Goal: Information Seeking & Learning: Learn about a topic

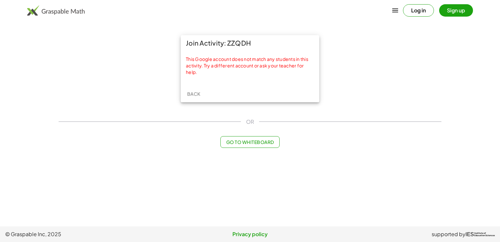
click at [422, 7] on button "Log in" at bounding box center [418, 10] width 31 height 12
click at [196, 93] on span "Back" at bounding box center [193, 94] width 13 height 6
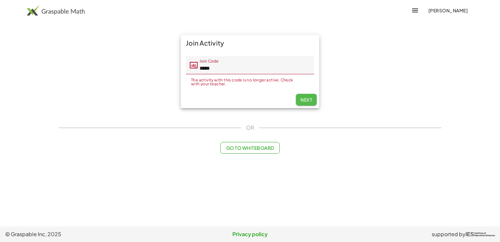
click at [307, 99] on button "Next" at bounding box center [306, 100] width 21 height 12
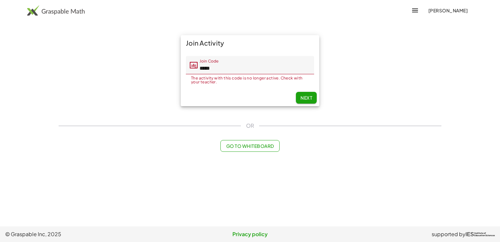
click at [264, 63] on input "*****" at bounding box center [256, 65] width 117 height 18
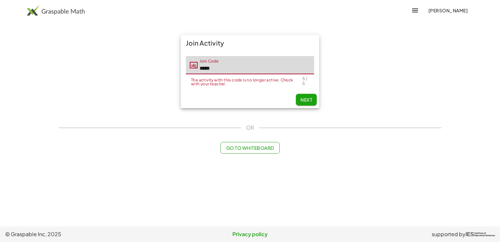
click at [160, 90] on div "Join Activity Join Code Join Code ***** The activity with this code is no longe…" at bounding box center [250, 71] width 391 height 81
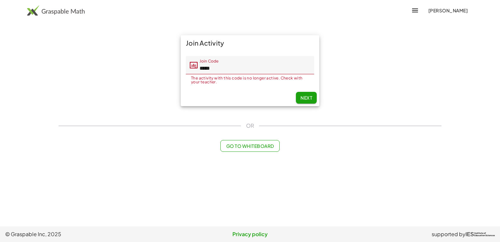
click at [222, 72] on input "*****" at bounding box center [256, 65] width 117 height 18
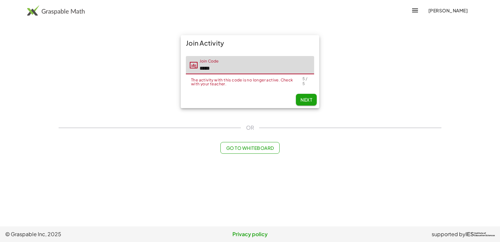
click at [233, 70] on input "*****" at bounding box center [256, 65] width 117 height 18
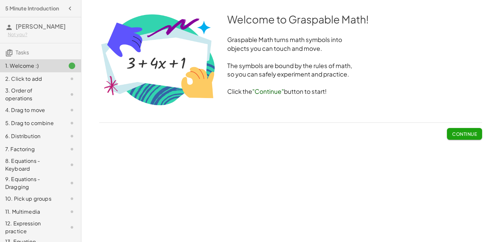
click at [464, 135] on span "Continue" at bounding box center [464, 134] width 25 height 6
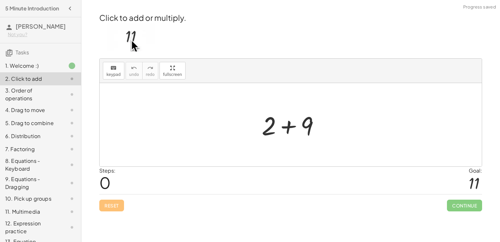
click at [287, 125] on div at bounding box center [293, 125] width 69 height 34
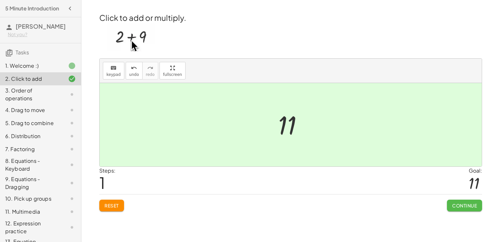
click at [453, 201] on button "Continue" at bounding box center [464, 206] width 35 height 12
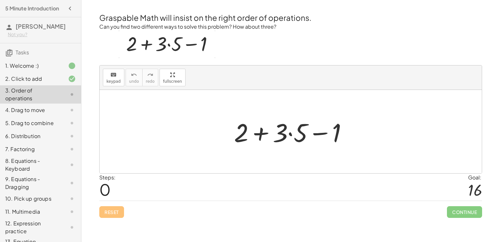
click at [262, 133] on div at bounding box center [293, 132] width 125 height 34
click at [316, 136] on div at bounding box center [293, 132] width 125 height 34
click at [288, 134] on div at bounding box center [293, 132] width 125 height 34
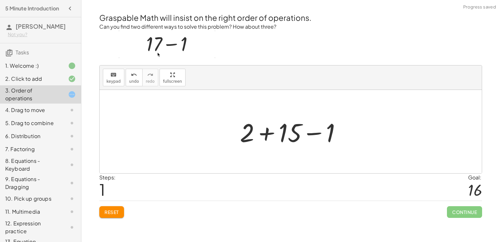
click at [265, 134] on div at bounding box center [293, 132] width 113 height 34
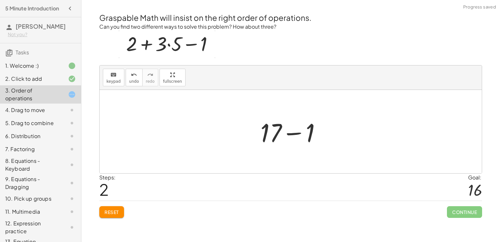
click at [294, 135] on div at bounding box center [293, 132] width 72 height 34
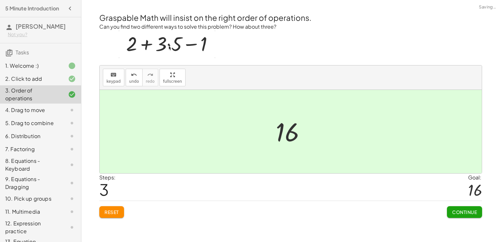
click at [457, 216] on button "Continue" at bounding box center [464, 212] width 35 height 12
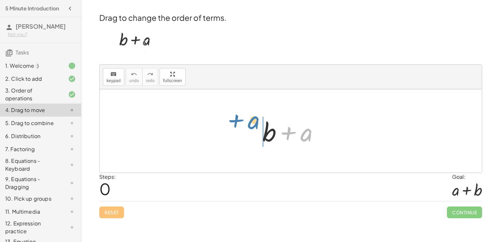
drag, startPoint x: 306, startPoint y: 136, endPoint x: 253, endPoint y: 126, distance: 53.7
click at [253, 126] on div "+ a + b + a" at bounding box center [291, 131] width 76 height 37
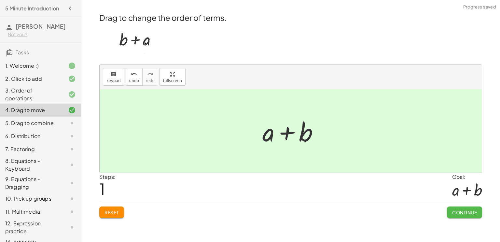
click at [459, 214] on span "Continue" at bounding box center [464, 212] width 25 height 6
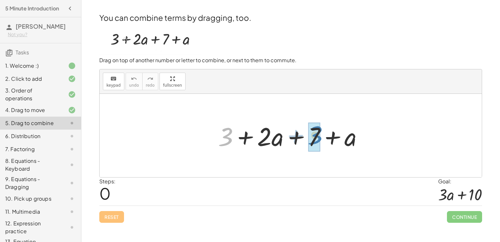
drag, startPoint x: 224, startPoint y: 133, endPoint x: 312, endPoint y: 131, distance: 88.3
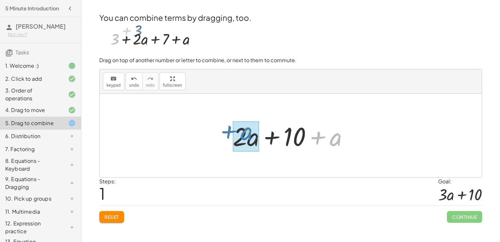
drag, startPoint x: 335, startPoint y: 140, endPoint x: 246, endPoint y: 135, distance: 88.8
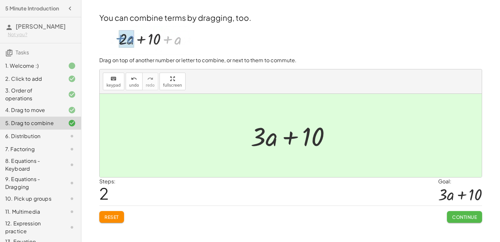
click at [459, 213] on button "Continue" at bounding box center [464, 217] width 35 height 12
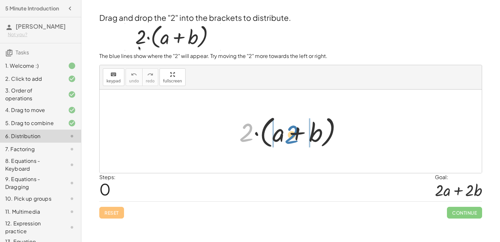
drag, startPoint x: 246, startPoint y: 133, endPoint x: 292, endPoint y: 135, distance: 45.3
click at [292, 135] on div at bounding box center [293, 131] width 114 height 37
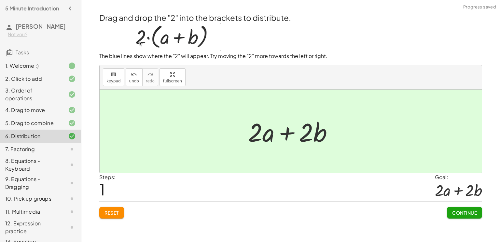
click at [456, 213] on span "Continue" at bounding box center [464, 213] width 25 height 6
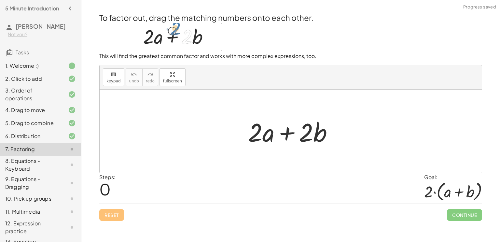
click at [286, 133] on div at bounding box center [293, 132] width 97 height 34
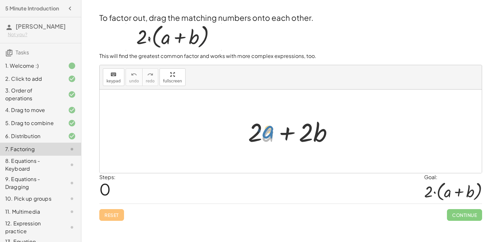
click at [265, 136] on div at bounding box center [293, 132] width 97 height 34
drag, startPoint x: 308, startPoint y: 135, endPoint x: 262, endPoint y: 133, distance: 46.6
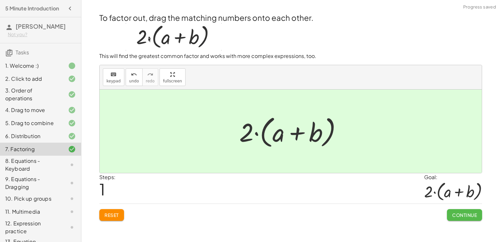
click at [456, 214] on span "Continue" at bounding box center [464, 215] width 25 height 6
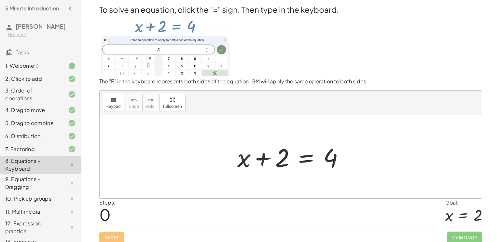
click at [299, 159] on div at bounding box center [293, 157] width 118 height 34
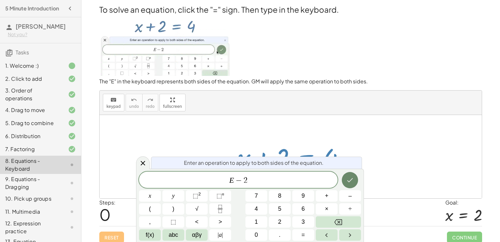
click at [352, 179] on icon "Done" at bounding box center [351, 180] width 6 height 4
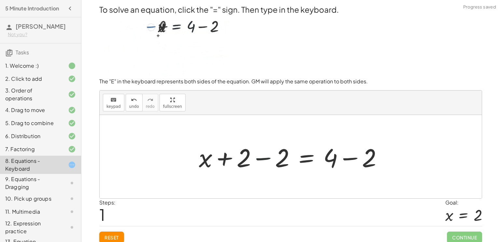
click at [261, 159] on div at bounding box center [293, 157] width 195 height 34
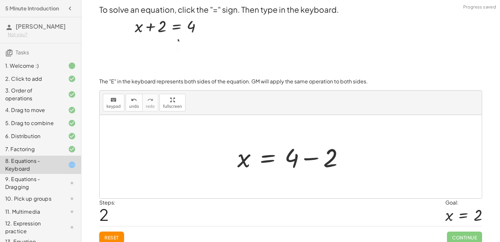
click at [309, 159] on div at bounding box center [293, 157] width 118 height 34
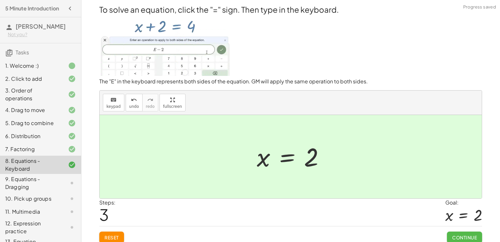
click at [455, 238] on span "Continue" at bounding box center [464, 238] width 25 height 6
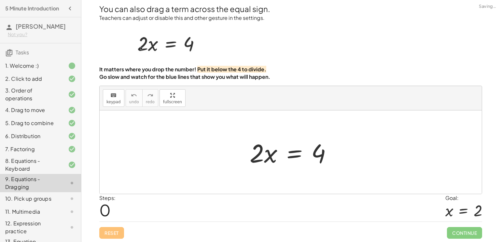
scroll to position [0, 0]
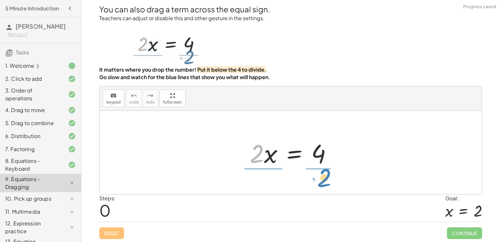
drag, startPoint x: 257, startPoint y: 153, endPoint x: 325, endPoint y: 177, distance: 71.7
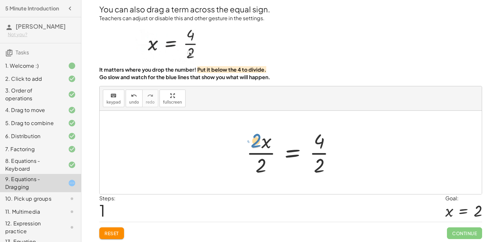
click at [255, 142] on div at bounding box center [293, 152] width 100 height 50
drag, startPoint x: 261, startPoint y: 163, endPoint x: 256, endPoint y: 141, distance: 22.7
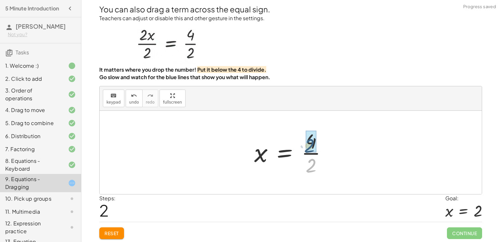
drag, startPoint x: 313, startPoint y: 167, endPoint x: 312, endPoint y: 144, distance: 23.1
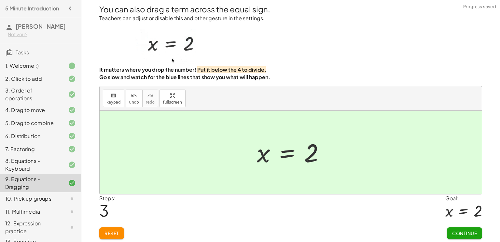
click at [456, 232] on span "Continue" at bounding box center [464, 233] width 25 height 6
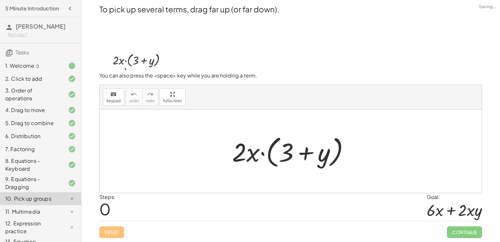
scroll to position [0, 0]
drag, startPoint x: 251, startPoint y: 151, endPoint x: 286, endPoint y: 148, distance: 34.7
click at [286, 148] on div at bounding box center [293, 151] width 129 height 37
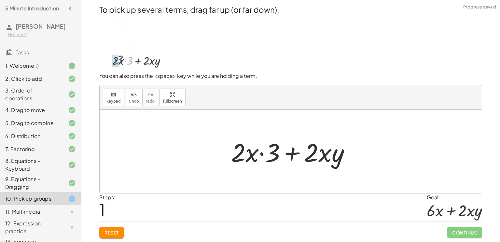
click at [261, 154] on div at bounding box center [293, 152] width 131 height 34
click at [250, 154] on div at bounding box center [293, 152] width 131 height 34
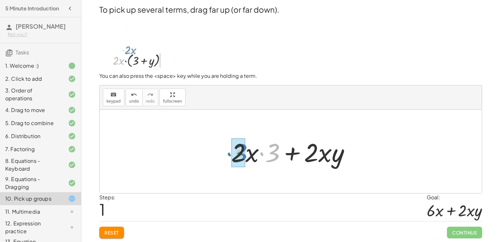
drag, startPoint x: 272, startPoint y: 155, endPoint x: 240, endPoint y: 155, distance: 32.6
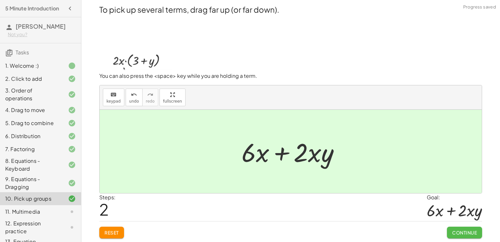
click at [468, 231] on span "Continue" at bounding box center [464, 233] width 25 height 6
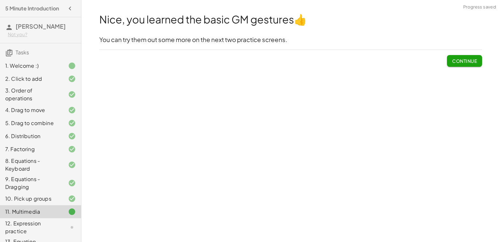
click at [455, 64] on button "Continue" at bounding box center [464, 61] width 35 height 12
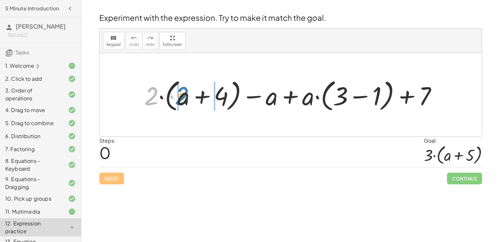
drag, startPoint x: 150, startPoint y: 98, endPoint x: 180, endPoint y: 98, distance: 30.3
click at [180, 98] on div at bounding box center [293, 94] width 305 height 37
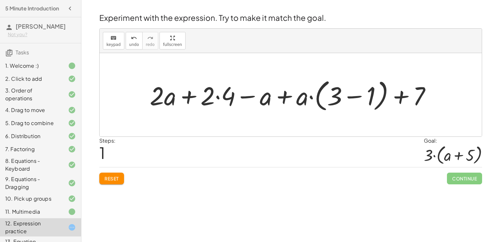
click at [220, 98] on div at bounding box center [293, 94] width 293 height 37
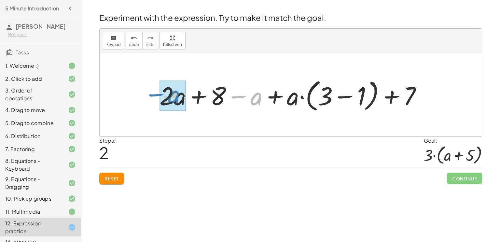
drag, startPoint x: 255, startPoint y: 100, endPoint x: 173, endPoint y: 98, distance: 82.4
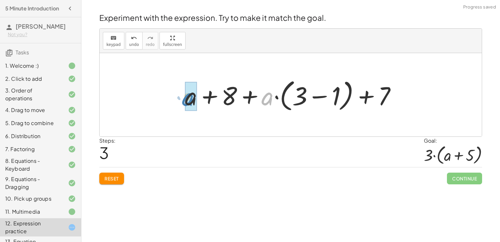
drag, startPoint x: 265, startPoint y: 98, endPoint x: 187, endPoint y: 99, distance: 78.5
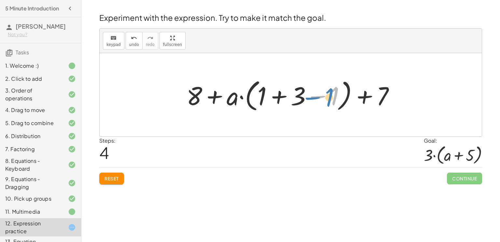
drag, startPoint x: 316, startPoint y: 98, endPoint x: 200, endPoint y: 102, distance: 116.0
click at [200, 102] on div at bounding box center [293, 94] width 220 height 37
drag, startPoint x: 298, startPoint y: 96, endPoint x: 301, endPoint y: 96, distance: 3.6
click at [301, 96] on div at bounding box center [293, 94] width 220 height 37
click at [241, 97] on div at bounding box center [293, 94] width 220 height 37
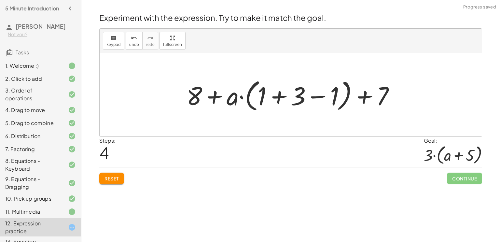
click at [281, 96] on div at bounding box center [293, 94] width 220 height 37
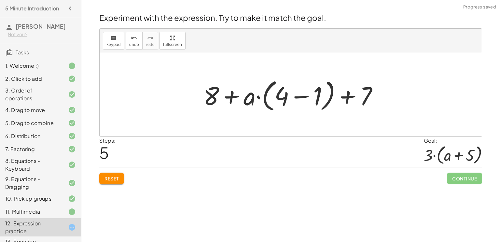
click at [303, 97] on div at bounding box center [293, 94] width 186 height 37
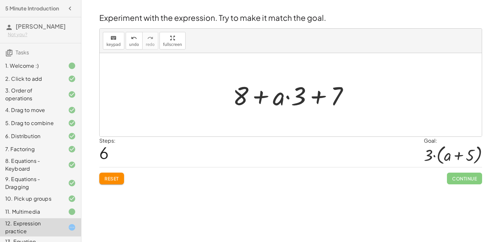
click at [118, 176] on span "Reset" at bounding box center [112, 179] width 14 height 6
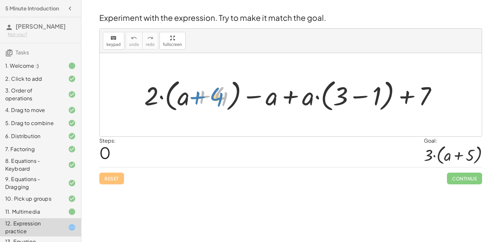
drag, startPoint x: 221, startPoint y: 99, endPoint x: 216, endPoint y: 99, distance: 4.9
click at [216, 99] on div at bounding box center [293, 94] width 305 height 37
drag, startPoint x: 341, startPoint y: 93, endPoint x: 348, endPoint y: 92, distance: 6.7
click at [348, 92] on div at bounding box center [293, 94] width 305 height 37
drag, startPoint x: 225, startPoint y: 93, endPoint x: 220, endPoint y: 97, distance: 5.9
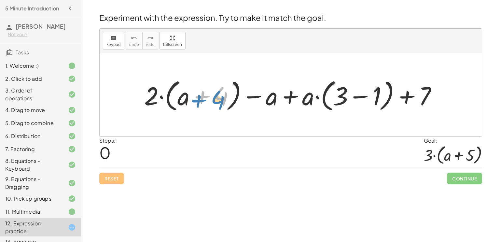
click at [220, 97] on div at bounding box center [293, 94] width 305 height 37
drag, startPoint x: 150, startPoint y: 95, endPoint x: 156, endPoint y: 93, distance: 5.8
click at [156, 93] on div at bounding box center [293, 94] width 305 height 37
drag, startPoint x: 267, startPoint y: 101, endPoint x: 181, endPoint y: 102, distance: 86.7
click at [181, 102] on div at bounding box center [293, 94] width 305 height 37
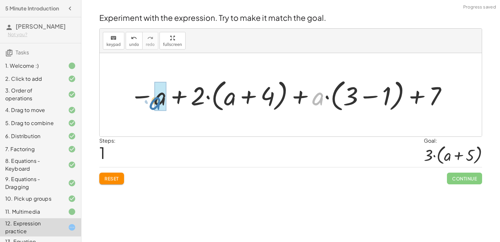
drag, startPoint x: 322, startPoint y: 99, endPoint x: 163, endPoint y: 103, distance: 159.0
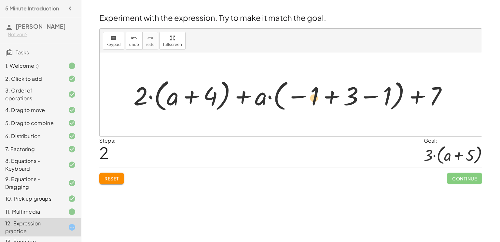
click at [312, 98] on div at bounding box center [293, 94] width 326 height 37
drag, startPoint x: 387, startPoint y: 95, endPoint x: 350, endPoint y: 98, distance: 37.9
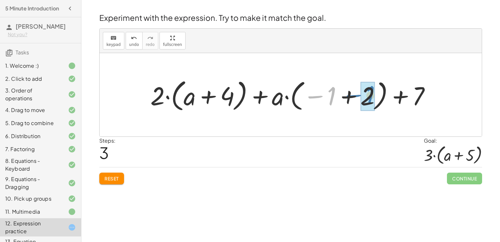
drag, startPoint x: 330, startPoint y: 96, endPoint x: 367, endPoint y: 94, distance: 37.2
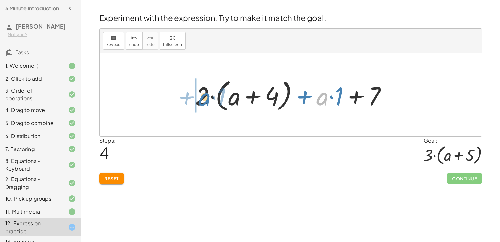
drag, startPoint x: 322, startPoint y: 99, endPoint x: 199, endPoint y: 100, distance: 122.2
click at [199, 100] on div at bounding box center [293, 94] width 203 height 37
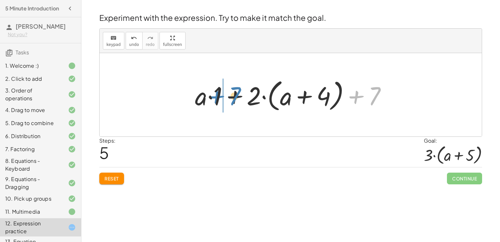
drag, startPoint x: 360, startPoint y: 94, endPoint x: 222, endPoint y: 94, distance: 137.8
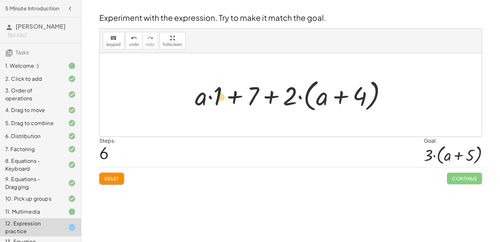
click at [208, 94] on div at bounding box center [293, 94] width 203 height 37
click at [210, 97] on div at bounding box center [293, 94] width 203 height 37
click at [288, 99] on div at bounding box center [293, 94] width 203 height 37
drag, startPoint x: 219, startPoint y: 94, endPoint x: 269, endPoint y: 92, distance: 50.5
click at [269, 92] on div at bounding box center [293, 94] width 203 height 37
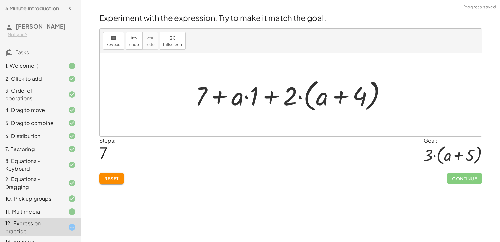
click at [273, 97] on div at bounding box center [293, 94] width 203 height 37
click at [221, 97] on div at bounding box center [293, 94] width 203 height 37
click at [341, 97] on div at bounding box center [293, 94] width 203 height 37
click at [310, 97] on div at bounding box center [293, 94] width 203 height 37
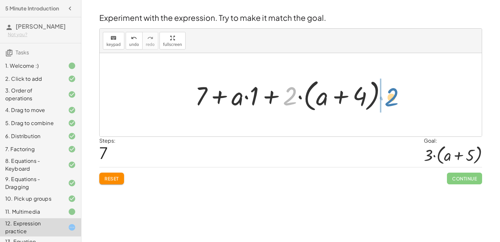
drag, startPoint x: 292, startPoint y: 94, endPoint x: 393, endPoint y: 95, distance: 101.6
click at [393, 95] on div at bounding box center [293, 94] width 203 height 37
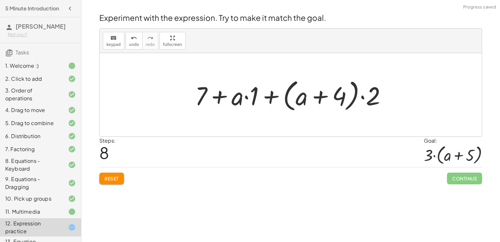
click at [321, 99] on div at bounding box center [293, 94] width 203 height 37
click at [360, 96] on div at bounding box center [293, 94] width 203 height 37
click at [364, 98] on div at bounding box center [293, 94] width 203 height 37
click at [274, 96] on div at bounding box center [293, 94] width 203 height 37
click at [248, 99] on div at bounding box center [293, 94] width 203 height 37
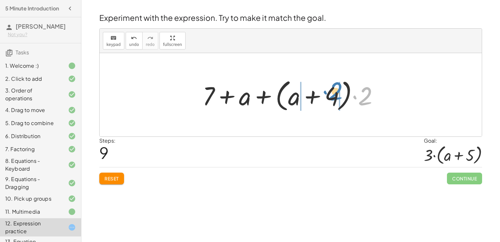
drag, startPoint x: 365, startPoint y: 99, endPoint x: 336, endPoint y: 94, distance: 30.0
click at [336, 94] on div at bounding box center [293, 94] width 188 height 37
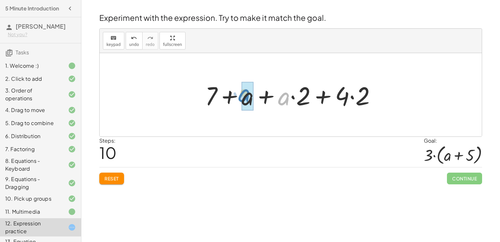
drag, startPoint x: 286, startPoint y: 102, endPoint x: 247, endPoint y: 102, distance: 39.1
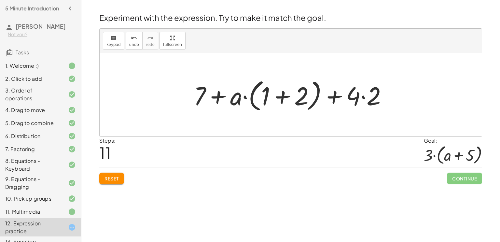
click at [364, 96] on div at bounding box center [293, 94] width 205 height 37
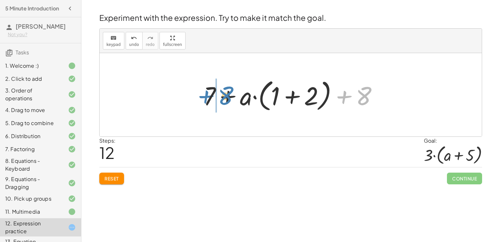
drag, startPoint x: 363, startPoint y: 97, endPoint x: 223, endPoint y: 96, distance: 140.1
click at [223, 96] on div at bounding box center [293, 94] width 186 height 37
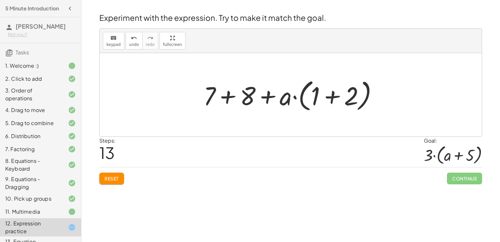
click at [230, 97] on div at bounding box center [293, 94] width 186 height 37
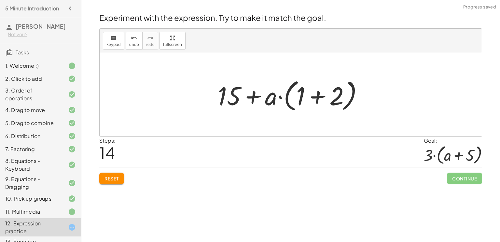
click at [318, 97] on div at bounding box center [293, 94] width 157 height 37
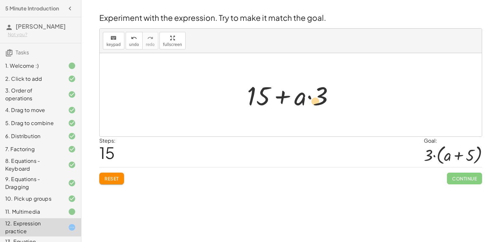
drag, startPoint x: 322, startPoint y: 94, endPoint x: 317, endPoint y: 97, distance: 5.3
click at [317, 97] on div at bounding box center [293, 95] width 98 height 34
drag, startPoint x: 300, startPoint y: 101, endPoint x: 331, endPoint y: 103, distance: 30.7
click at [331, 103] on div at bounding box center [293, 95] width 98 height 34
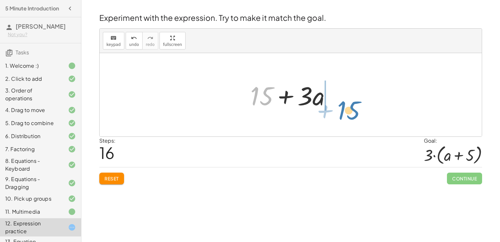
drag, startPoint x: 260, startPoint y: 100, endPoint x: 347, endPoint y: 104, distance: 87.4
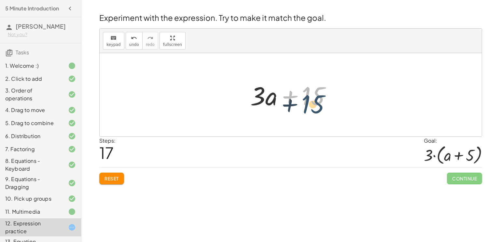
drag, startPoint x: 306, startPoint y: 95, endPoint x: 305, endPoint y: 100, distance: 4.3
click at [305, 100] on div at bounding box center [293, 95] width 92 height 34
click at [112, 178] on span "Reset" at bounding box center [112, 179] width 14 height 6
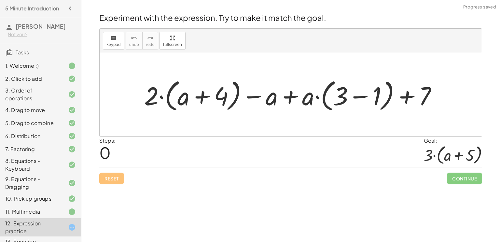
scroll to position [22, 0]
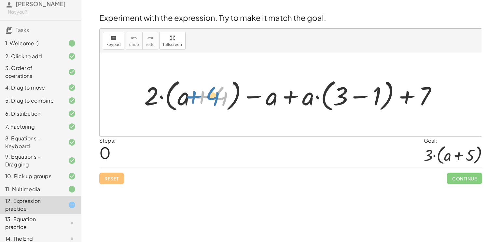
drag, startPoint x: 225, startPoint y: 94, endPoint x: 213, endPoint y: 91, distance: 12.6
click at [213, 91] on div at bounding box center [293, 94] width 305 height 37
click at [186, 98] on div at bounding box center [293, 94] width 305 height 37
drag, startPoint x: 223, startPoint y: 97, endPoint x: 215, endPoint y: 95, distance: 7.7
click at [215, 95] on div at bounding box center [293, 94] width 305 height 37
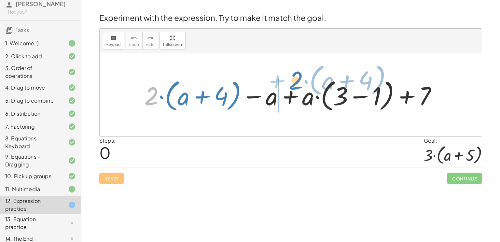
drag, startPoint x: 154, startPoint y: 94, endPoint x: 297, endPoint y: 78, distance: 143.9
click at [297, 78] on div at bounding box center [293, 94] width 305 height 37
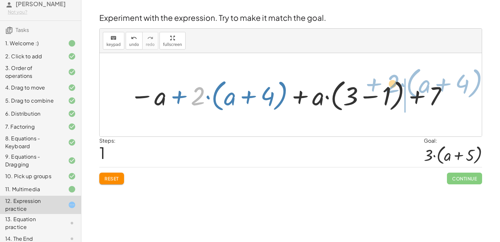
drag, startPoint x: 198, startPoint y: 93, endPoint x: 393, endPoint y: 81, distance: 195.8
click at [393, 81] on div at bounding box center [289, 94] width 325 height 37
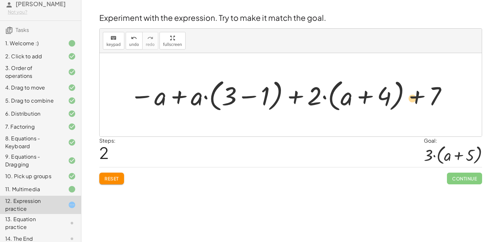
drag, startPoint x: 424, startPoint y: 96, endPoint x: 404, endPoint y: 99, distance: 20.3
click at [404, 99] on div at bounding box center [289, 94] width 325 height 37
drag, startPoint x: 155, startPoint y: 94, endPoint x: 150, endPoint y: 94, distance: 5.5
click at [150, 94] on div at bounding box center [289, 94] width 325 height 37
drag, startPoint x: 195, startPoint y: 102, endPoint x: 293, endPoint y: 106, distance: 97.8
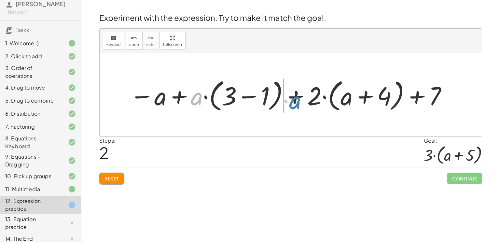
click at [293, 106] on div at bounding box center [289, 94] width 325 height 37
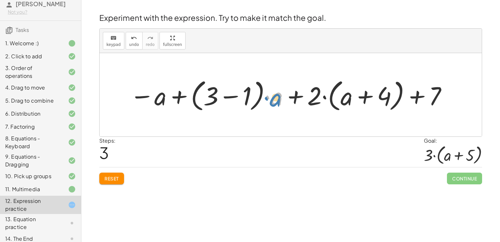
click at [266, 99] on div at bounding box center [289, 94] width 325 height 37
drag, startPoint x: 314, startPoint y: 98, endPoint x: 318, endPoint y: 98, distance: 3.6
click at [318, 98] on div at bounding box center [289, 94] width 325 height 37
click at [366, 98] on div at bounding box center [289, 94] width 325 height 37
click at [231, 94] on div at bounding box center [289, 94] width 325 height 37
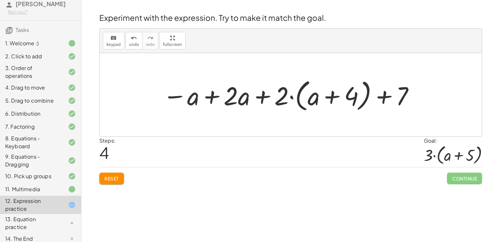
click at [262, 97] on div at bounding box center [289, 94] width 259 height 37
drag, startPoint x: 236, startPoint y: 98, endPoint x: 172, endPoint y: 100, distance: 64.5
click at [172, 100] on div at bounding box center [289, 94] width 259 height 37
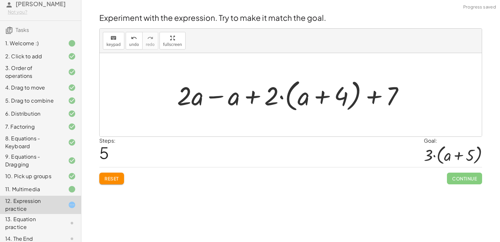
click at [215, 97] on div at bounding box center [293, 94] width 239 height 37
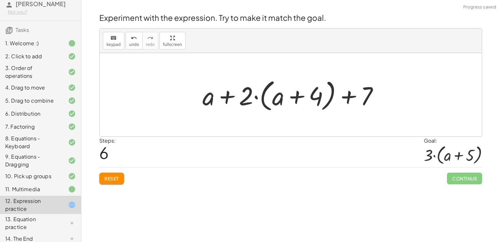
click at [229, 97] on div at bounding box center [293, 94] width 188 height 37
drag, startPoint x: 208, startPoint y: 101, endPoint x: 351, endPoint y: 100, distance: 142.7
click at [351, 100] on div at bounding box center [293, 94] width 188 height 37
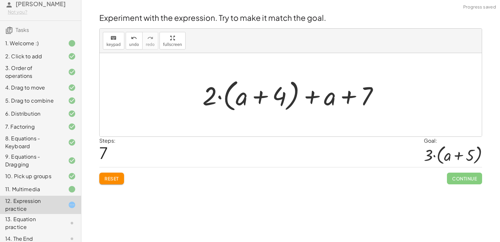
click at [261, 99] on div at bounding box center [293, 94] width 188 height 37
drag, startPoint x: 368, startPoint y: 95, endPoint x: 309, endPoint y: 91, distance: 58.5
click at [309, 91] on div at bounding box center [293, 94] width 188 height 37
click at [347, 95] on div at bounding box center [293, 94] width 188 height 37
click at [314, 99] on div at bounding box center [293, 94] width 188 height 37
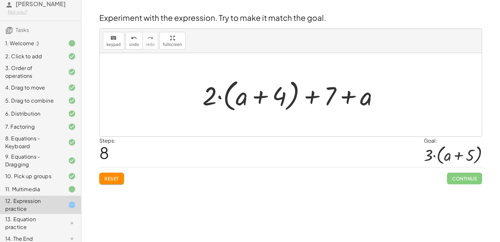
click at [217, 97] on div at bounding box center [293, 94] width 188 height 37
drag, startPoint x: 213, startPoint y: 98, endPoint x: 255, endPoint y: 105, distance: 42.2
click at [255, 105] on div at bounding box center [293, 94] width 188 height 37
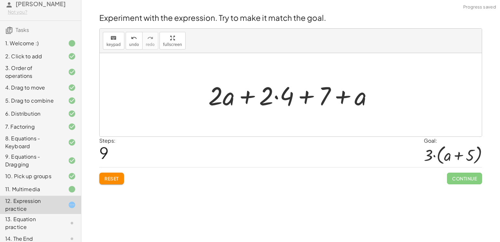
click at [278, 99] on div at bounding box center [293, 95] width 177 height 34
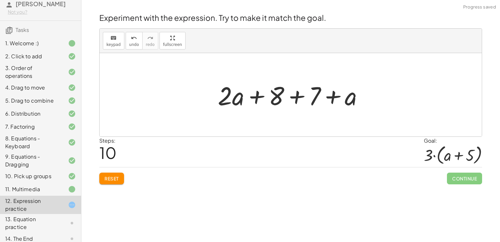
click at [233, 98] on div at bounding box center [293, 95] width 157 height 34
click at [258, 97] on div at bounding box center [293, 95] width 157 height 34
click at [297, 99] on div at bounding box center [293, 95] width 157 height 34
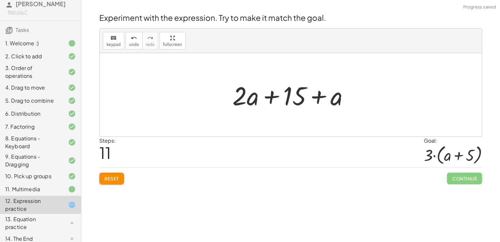
click at [320, 99] on div at bounding box center [293, 95] width 128 height 34
click at [295, 94] on div at bounding box center [293, 95] width 128 height 34
drag, startPoint x: 251, startPoint y: 97, endPoint x: 322, endPoint y: 98, distance: 71.7
click at [322, 98] on div at bounding box center [293, 95] width 128 height 34
click at [294, 96] on div at bounding box center [293, 95] width 128 height 34
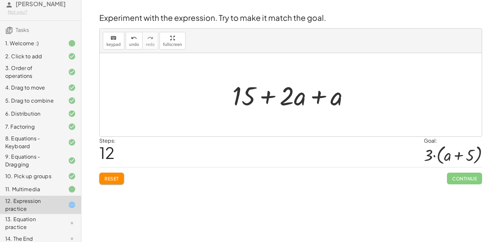
click at [321, 98] on div at bounding box center [293, 95] width 128 height 34
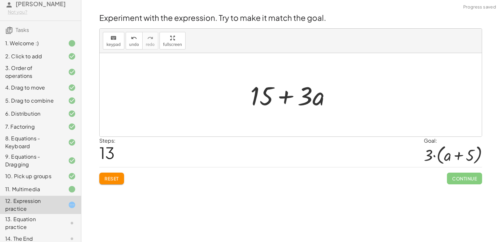
click at [286, 97] on div at bounding box center [293, 95] width 92 height 34
click at [116, 176] on span "Reset" at bounding box center [112, 179] width 14 height 6
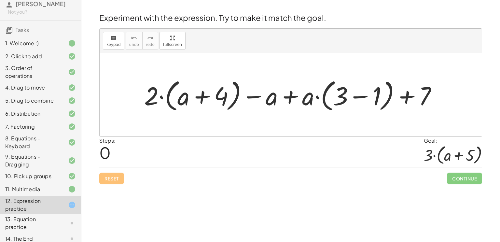
click at [290, 98] on div at bounding box center [293, 94] width 305 height 37
click at [291, 99] on div at bounding box center [293, 94] width 305 height 37
click at [408, 96] on div at bounding box center [293, 94] width 305 height 37
click at [164, 97] on div at bounding box center [293, 94] width 305 height 37
click at [256, 98] on div at bounding box center [293, 94] width 305 height 37
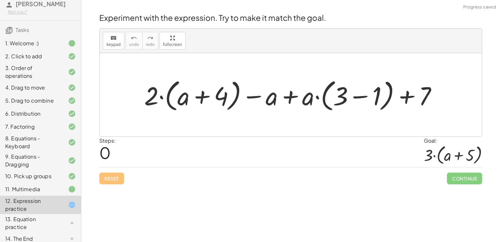
click at [363, 96] on div at bounding box center [293, 94] width 305 height 37
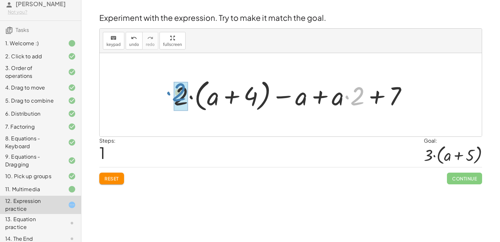
drag, startPoint x: 358, startPoint y: 98, endPoint x: 180, endPoint y: 94, distance: 178.5
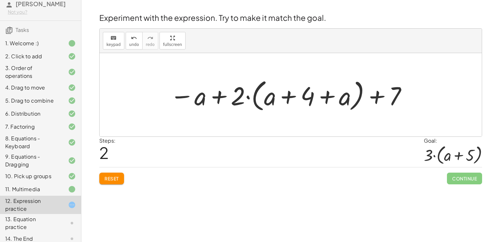
click at [326, 97] on div at bounding box center [289, 94] width 245 height 37
click at [288, 100] on div at bounding box center [289, 94] width 245 height 37
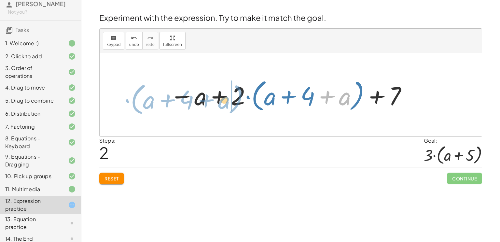
drag, startPoint x: 324, startPoint y: 97, endPoint x: 204, endPoint y: 101, distance: 120.6
click at [204, 101] on div at bounding box center [289, 94] width 245 height 37
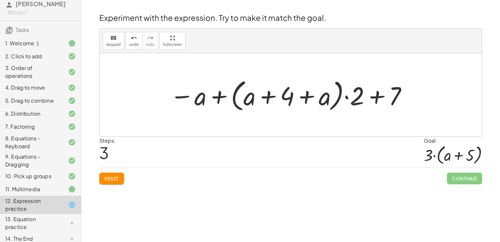
click at [306, 97] on div at bounding box center [289, 94] width 245 height 37
click at [349, 97] on div at bounding box center [289, 94] width 245 height 37
click at [379, 97] on div at bounding box center [289, 94] width 245 height 37
click at [377, 98] on div at bounding box center [289, 94] width 245 height 37
click at [219, 100] on div at bounding box center [289, 94] width 245 height 37
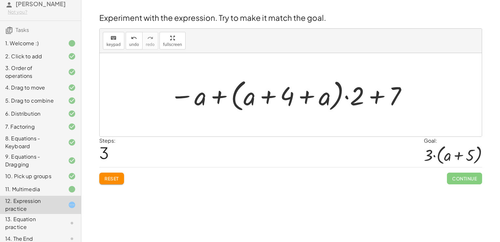
click at [191, 97] on div at bounding box center [289, 94] width 245 height 37
drag, startPoint x: 190, startPoint y: 101, endPoint x: 367, endPoint y: 101, distance: 176.9
click at [367, 101] on div at bounding box center [289, 94] width 245 height 37
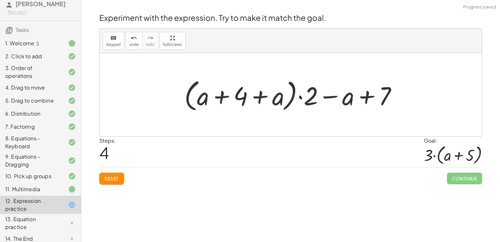
click at [229, 95] on div at bounding box center [293, 94] width 224 height 37
click at [278, 94] on div at bounding box center [293, 94] width 224 height 37
click at [325, 96] on div at bounding box center [293, 94] width 224 height 37
click at [370, 98] on div at bounding box center [293, 94] width 224 height 37
drag, startPoint x: 388, startPoint y: 95, endPoint x: 316, endPoint y: 94, distance: 72.3
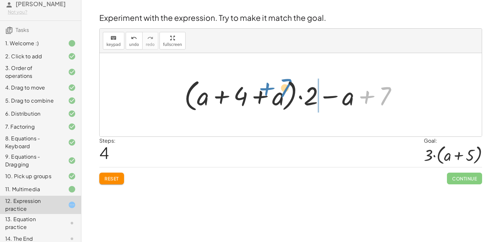
click at [316, 94] on div at bounding box center [293, 94] width 224 height 37
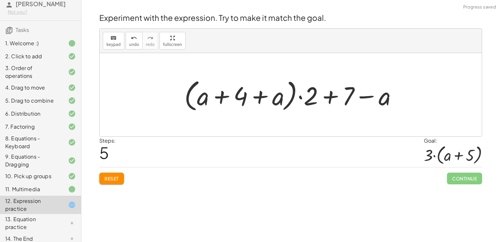
click at [330, 97] on div at bounding box center [293, 94] width 224 height 37
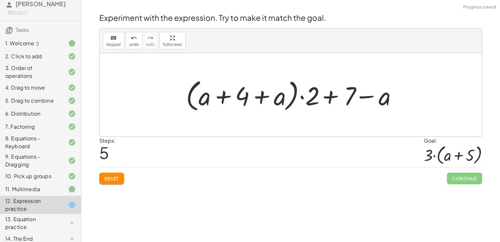
click at [330, 97] on div at bounding box center [293, 94] width 224 height 37
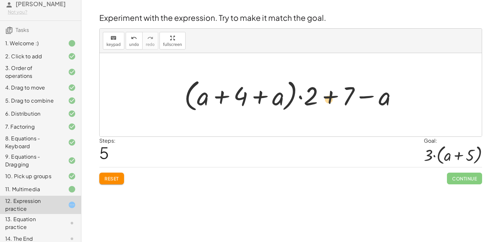
drag, startPoint x: 306, startPoint y: 99, endPoint x: 271, endPoint y: 95, distance: 35.7
click at [271, 95] on div at bounding box center [293, 94] width 224 height 37
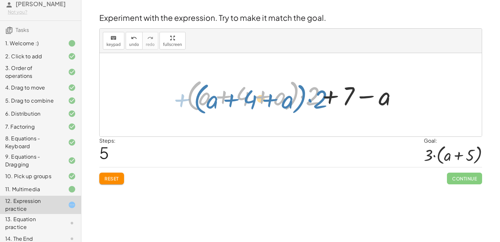
click at [310, 101] on div at bounding box center [289, 94] width 220 height 37
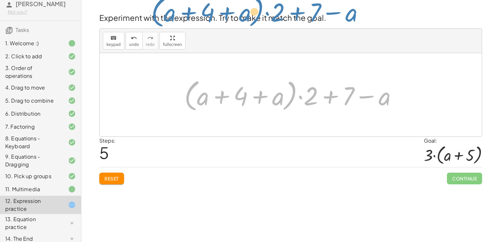
drag, startPoint x: 331, startPoint y: 94, endPoint x: 298, endPoint y: 11, distance: 90.1
click at [298, 11] on div "Experiment with the expression. Try to make it match the goal. keyboard keypad …" at bounding box center [290, 98] width 391 height 180
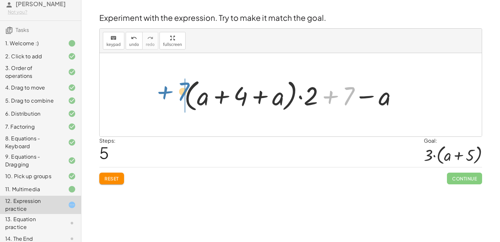
drag, startPoint x: 346, startPoint y: 95, endPoint x: 180, endPoint y: 90, distance: 165.9
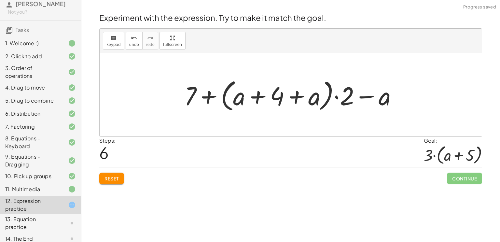
click at [193, 95] on div at bounding box center [293, 94] width 224 height 37
click at [234, 103] on div at bounding box center [293, 94] width 224 height 37
click at [296, 97] on div at bounding box center [293, 94] width 224 height 37
drag, startPoint x: 367, startPoint y: 97, endPoint x: 174, endPoint y: 93, distance: 193.2
click at [174, 93] on div "+ · 2 · ( + a + 4 ) − a + · a · ( + 3 − 1 ) + 7 + · 2 · ( + a + 4 ) − a + · a ·…" at bounding box center [291, 94] width 382 height 83
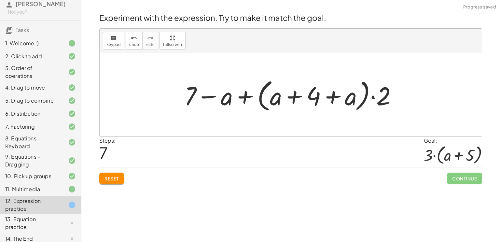
click at [207, 97] on div at bounding box center [293, 94] width 224 height 37
click at [243, 99] on div at bounding box center [293, 94] width 224 height 37
click at [286, 96] on div at bounding box center [293, 94] width 224 height 37
click at [346, 103] on div at bounding box center [293, 94] width 224 height 37
click at [109, 178] on span "Reset" at bounding box center [112, 179] width 14 height 6
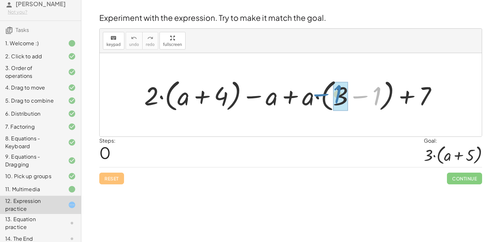
drag, startPoint x: 365, startPoint y: 97, endPoint x: 327, endPoint y: 95, distance: 37.8
click at [327, 95] on div at bounding box center [293, 94] width 305 height 37
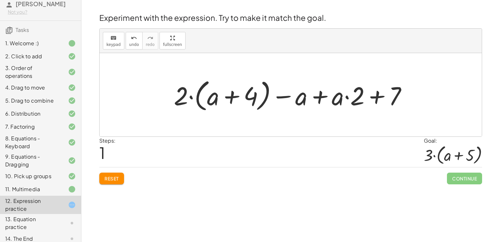
click at [374, 99] on div at bounding box center [293, 94] width 245 height 37
click at [378, 98] on div at bounding box center [293, 94] width 245 height 37
click at [349, 97] on div at bounding box center [293, 94] width 245 height 37
drag, startPoint x: 353, startPoint y: 100, endPoint x: 331, endPoint y: 104, distance: 22.1
click at [331, 104] on div at bounding box center [293, 94] width 245 height 37
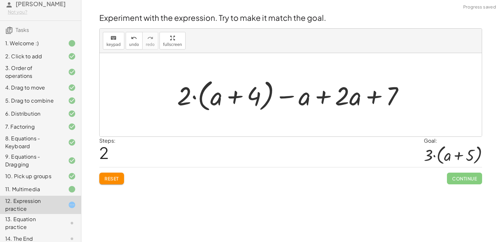
click at [375, 97] on div at bounding box center [293, 94] width 239 height 37
click at [393, 92] on div at bounding box center [293, 94] width 239 height 37
click at [320, 101] on div at bounding box center [293, 94] width 239 height 37
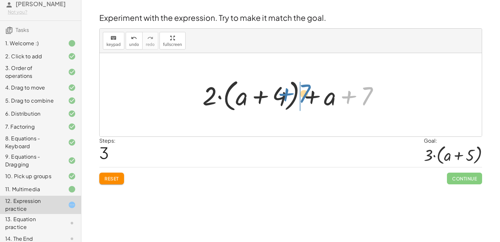
drag, startPoint x: 367, startPoint y: 96, endPoint x: 306, endPoint y: 93, distance: 61.3
click at [306, 93] on div at bounding box center [293, 94] width 188 height 37
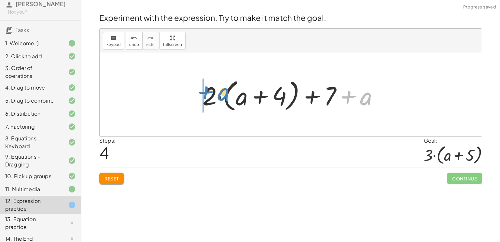
drag, startPoint x: 350, startPoint y: 99, endPoint x: 208, endPoint y: 95, distance: 142.4
click at [208, 95] on div at bounding box center [293, 94] width 188 height 37
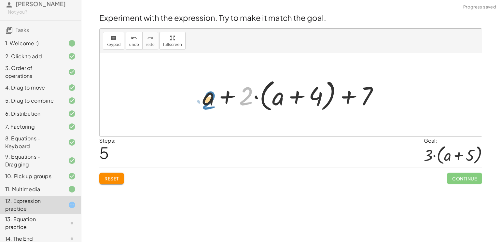
drag, startPoint x: 248, startPoint y: 95, endPoint x: 207, endPoint y: 95, distance: 40.4
click at [207, 95] on div at bounding box center [293, 94] width 188 height 37
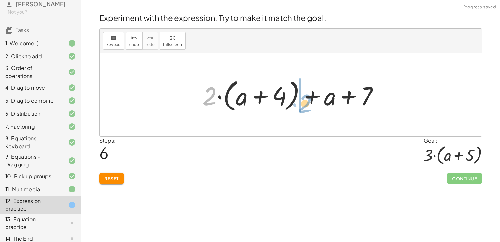
drag, startPoint x: 211, startPoint y: 97, endPoint x: 306, endPoint y: 104, distance: 95.7
click at [306, 104] on div at bounding box center [293, 94] width 188 height 37
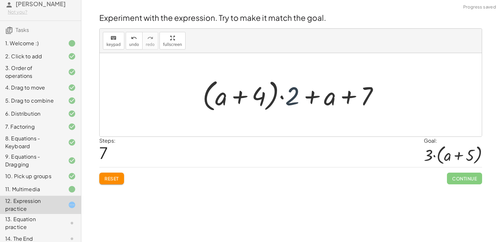
click at [293, 97] on div at bounding box center [293, 94] width 188 height 37
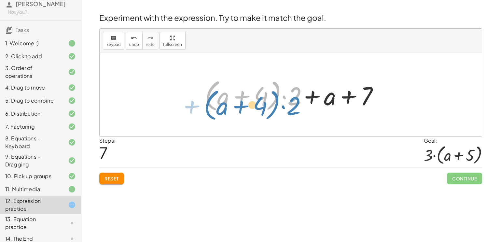
drag, startPoint x: 300, startPoint y: 101, endPoint x: 299, endPoint y: 111, distance: 10.1
click at [299, 111] on div at bounding box center [289, 94] width 184 height 37
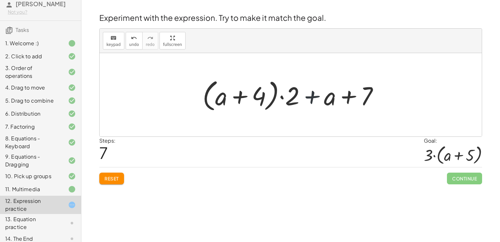
click at [313, 97] on div at bounding box center [293, 94] width 188 height 37
drag, startPoint x: 316, startPoint y: 98, endPoint x: 310, endPoint y: 104, distance: 8.5
click at [310, 104] on div at bounding box center [293, 94] width 188 height 37
drag, startPoint x: 349, startPoint y: 96, endPoint x: 292, endPoint y: 94, distance: 57.4
click at [292, 94] on div at bounding box center [293, 94] width 188 height 37
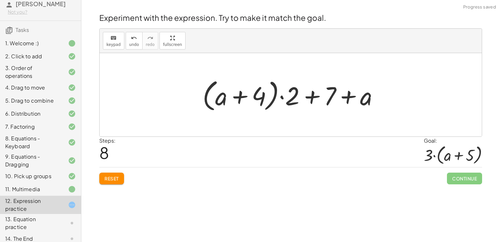
click at [314, 96] on div at bounding box center [293, 94] width 188 height 37
click at [348, 99] on div at bounding box center [293, 94] width 188 height 37
click at [243, 97] on div at bounding box center [293, 94] width 188 height 37
click at [284, 98] on div at bounding box center [293, 94] width 188 height 37
drag, startPoint x: 289, startPoint y: 104, endPoint x: 192, endPoint y: 97, distance: 98.0
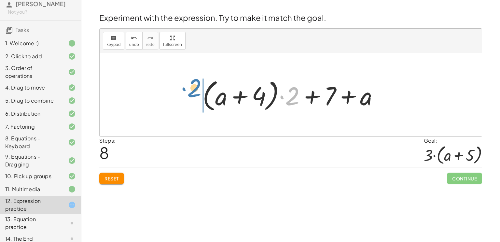
click at [192, 97] on div "+ · 2 · ( + a + 4 ) − a + · a · ( + 3 − 1 ) + 7 + · 2 · ( + a + 4 ) − a + · a ·…" at bounding box center [291, 94] width 382 height 83
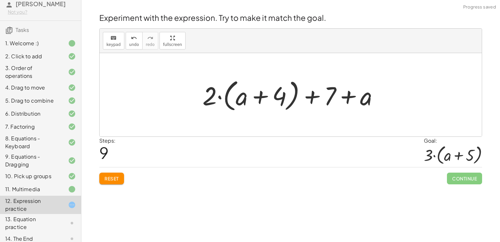
click at [259, 97] on div at bounding box center [293, 94] width 188 height 37
drag, startPoint x: 316, startPoint y: 98, endPoint x: 390, endPoint y: 89, distance: 74.2
click at [390, 89] on div "+ · 2 · ( + a + 4 ) − a + · a · ( + 3 − 1 ) + 7 + · 2 · ( + a + 4 ) − a + · a ·…" at bounding box center [291, 94] width 382 height 83
click at [259, 95] on div at bounding box center [293, 94] width 188 height 37
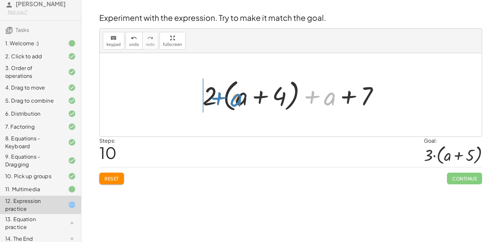
drag, startPoint x: 313, startPoint y: 96, endPoint x: 210, endPoint y: 95, distance: 102.6
click at [210, 95] on div at bounding box center [293, 94] width 188 height 37
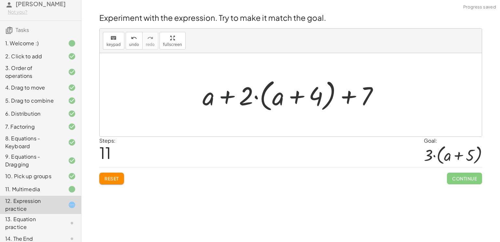
click at [231, 100] on div at bounding box center [293, 94] width 188 height 37
drag, startPoint x: 353, startPoint y: 93, endPoint x: 213, endPoint y: 88, distance: 140.5
click at [213, 88] on div at bounding box center [293, 94] width 188 height 37
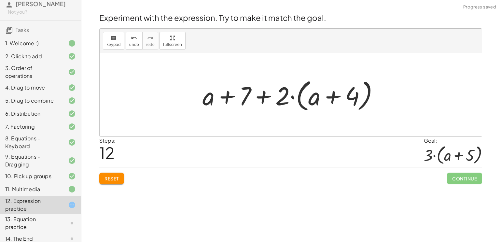
click at [261, 97] on div at bounding box center [293, 94] width 188 height 37
click at [232, 97] on div at bounding box center [293, 94] width 188 height 37
click at [322, 96] on div at bounding box center [293, 94] width 188 height 37
drag, startPoint x: 284, startPoint y: 96, endPoint x: 394, endPoint y: 89, distance: 109.7
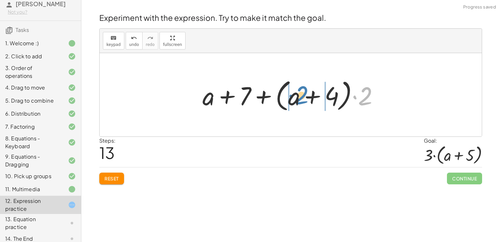
drag, startPoint x: 364, startPoint y: 97, endPoint x: 300, endPoint y: 96, distance: 64.2
click at [300, 96] on div at bounding box center [293, 94] width 188 height 37
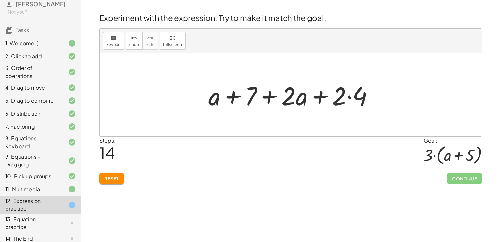
click at [351, 97] on div at bounding box center [293, 95] width 177 height 34
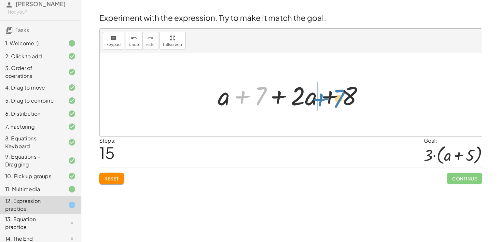
drag, startPoint x: 260, startPoint y: 94, endPoint x: 338, endPoint y: 97, distance: 77.9
click at [338, 97] on div at bounding box center [293, 95] width 157 height 34
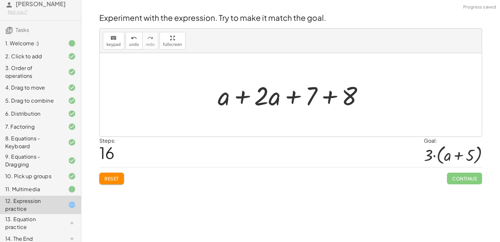
click at [270, 97] on div at bounding box center [293, 95] width 157 height 34
click at [296, 99] on div at bounding box center [293, 95] width 157 height 34
click at [246, 96] on div at bounding box center [293, 95] width 157 height 34
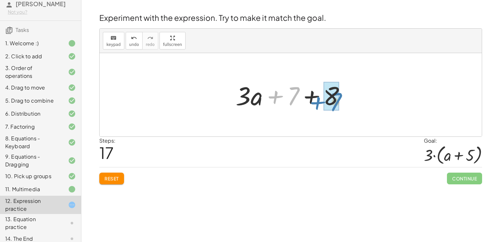
drag, startPoint x: 296, startPoint y: 91, endPoint x: 338, endPoint y: 96, distance: 42.7
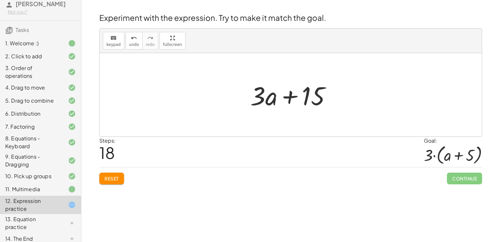
click at [114, 181] on button "Reset" at bounding box center [111, 179] width 25 height 12
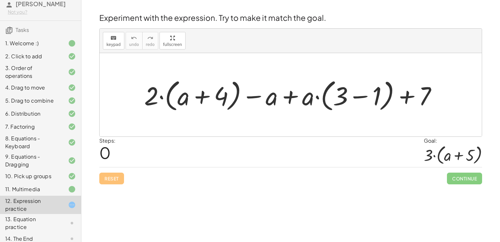
click at [360, 95] on div at bounding box center [293, 94] width 305 height 37
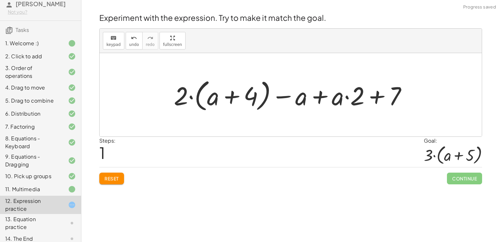
click at [379, 99] on div at bounding box center [293, 94] width 245 height 37
click at [378, 98] on div at bounding box center [293, 94] width 245 height 37
click at [320, 93] on div at bounding box center [293, 94] width 245 height 37
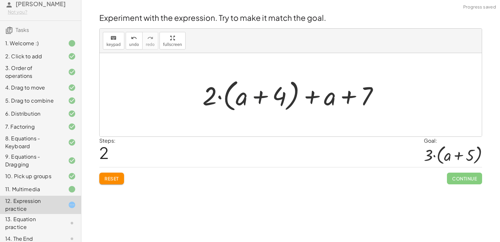
click at [263, 95] on div at bounding box center [293, 94] width 188 height 37
click at [221, 96] on div at bounding box center [293, 94] width 188 height 37
click at [311, 96] on div at bounding box center [293, 94] width 188 height 37
click at [344, 95] on div at bounding box center [293, 94] width 188 height 37
click at [117, 179] on span "Reset" at bounding box center [112, 179] width 14 height 6
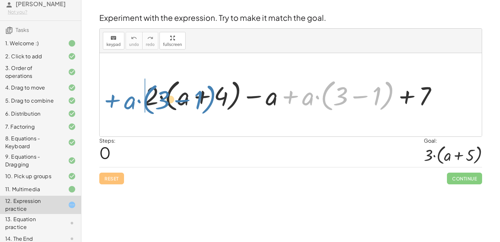
drag, startPoint x: 292, startPoint y: 98, endPoint x: 113, endPoint y: 102, distance: 179.2
click at [113, 102] on div "+ · a · ( + 3 − 1 ) + · 2 · ( + a + 4 ) − a + · a · ( + 3 − 1 ) + 7" at bounding box center [291, 94] width 382 height 83
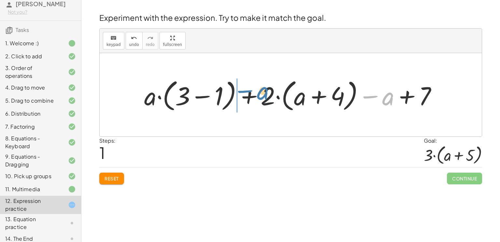
drag, startPoint x: 374, startPoint y: 96, endPoint x: 246, endPoint y: 91, distance: 128.5
click at [246, 91] on div at bounding box center [293, 94] width 305 height 37
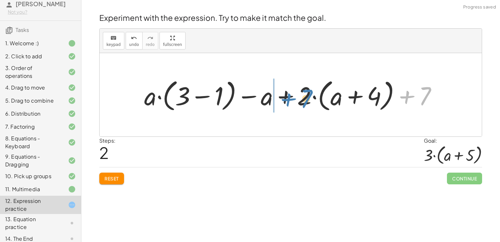
drag, startPoint x: 404, startPoint y: 99, endPoint x: 279, endPoint y: 102, distance: 124.5
click at [279, 102] on div at bounding box center [293, 94] width 305 height 37
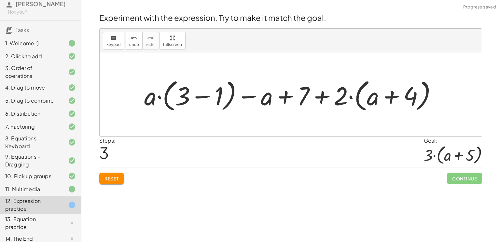
click at [288, 100] on div at bounding box center [293, 94] width 305 height 37
click at [198, 97] on div at bounding box center [293, 94] width 305 height 37
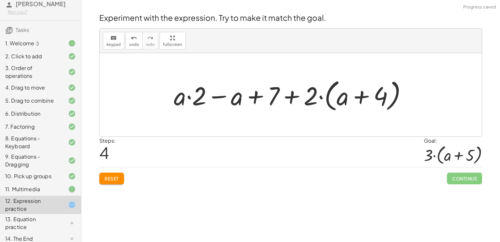
click at [358, 100] on div at bounding box center [293, 94] width 245 height 37
drag, startPoint x: 198, startPoint y: 100, endPoint x: 403, endPoint y: 102, distance: 204.9
click at [403, 102] on div at bounding box center [293, 94] width 245 height 37
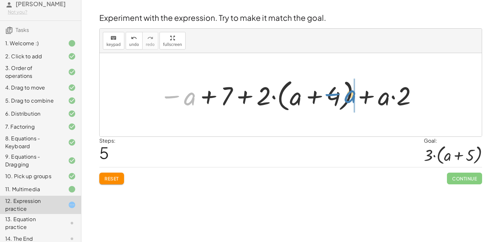
drag, startPoint x: 189, startPoint y: 99, endPoint x: 350, endPoint y: 96, distance: 160.9
click at [350, 96] on div at bounding box center [288, 94] width 265 height 37
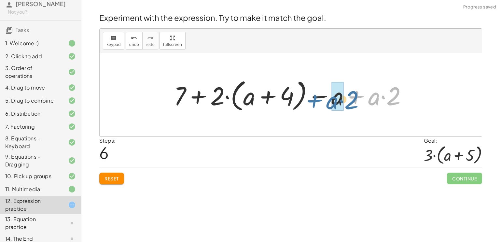
drag, startPoint x: 359, startPoint y: 97, endPoint x: 313, endPoint y: 101, distance: 46.1
click at [313, 101] on div at bounding box center [293, 94] width 245 height 37
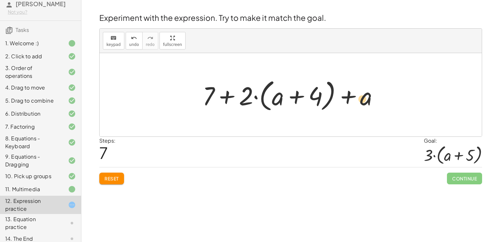
drag, startPoint x: 364, startPoint y: 101, endPoint x: 361, endPoint y: 104, distance: 4.4
click at [361, 104] on div at bounding box center [293, 94] width 188 height 37
drag, startPoint x: 365, startPoint y: 102, endPoint x: 251, endPoint y: 101, distance: 114.3
click at [251, 101] on div at bounding box center [293, 94] width 188 height 37
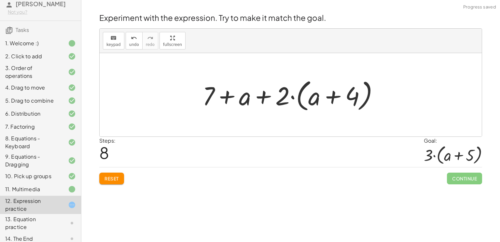
click at [264, 99] on div at bounding box center [293, 94] width 188 height 37
click at [226, 97] on div at bounding box center [293, 94] width 188 height 37
click at [329, 97] on div at bounding box center [293, 94] width 188 height 37
drag, startPoint x: 220, startPoint y: 96, endPoint x: 213, endPoint y: 97, distance: 6.9
click at [213, 97] on div at bounding box center [293, 94] width 188 height 37
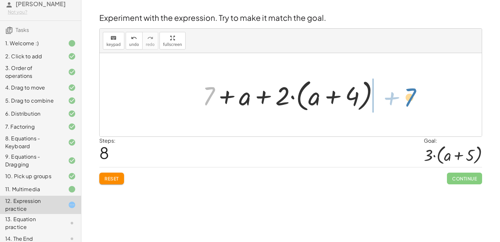
drag, startPoint x: 204, startPoint y: 93, endPoint x: 403, endPoint y: 99, distance: 199.1
click at [403, 99] on div "+ · 2 · ( + a + 4 ) − a + · a · ( + 3 − 1 ) + 7 + · a · ( + 3 − 1 ) + · 2 · ( +…" at bounding box center [291, 94] width 382 height 83
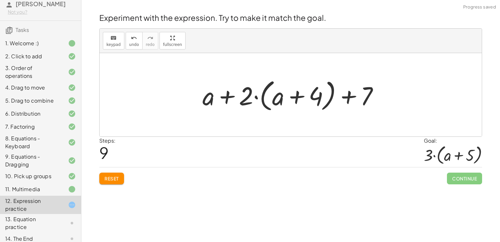
click at [351, 96] on div at bounding box center [293, 94] width 188 height 37
click at [299, 95] on div at bounding box center [293, 94] width 188 height 37
click at [231, 98] on div at bounding box center [293, 94] width 188 height 37
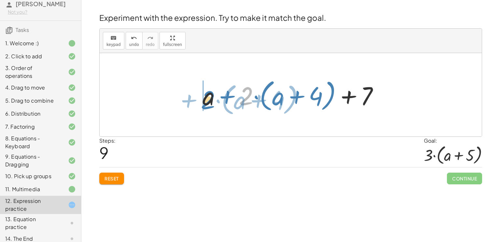
drag, startPoint x: 244, startPoint y: 102, endPoint x: 207, endPoint y: 106, distance: 37.0
click at [207, 106] on div at bounding box center [293, 94] width 188 height 37
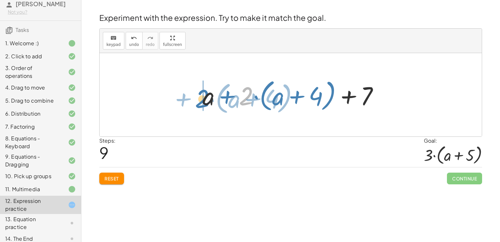
drag, startPoint x: 246, startPoint y: 101, endPoint x: 202, endPoint y: 104, distance: 44.1
click at [202, 104] on div at bounding box center [293, 94] width 188 height 37
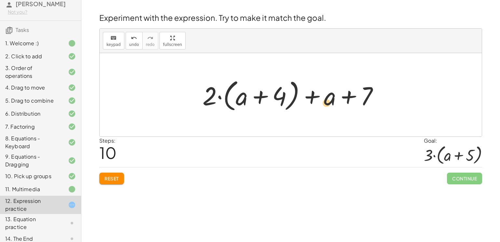
drag, startPoint x: 313, startPoint y: 99, endPoint x: 308, endPoint y: 103, distance: 6.2
click at [308, 103] on div at bounding box center [293, 94] width 188 height 37
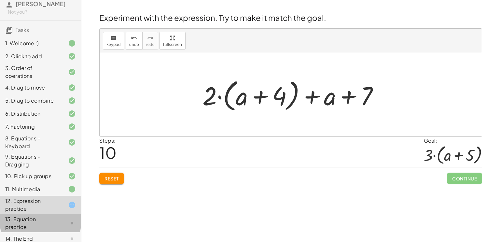
click at [68, 219] on icon at bounding box center [72, 223] width 8 height 8
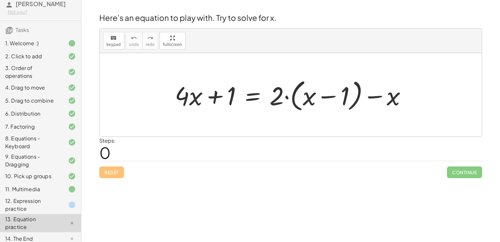
click at [53, 204] on div "12. Expression practice" at bounding box center [31, 205] width 52 height 16
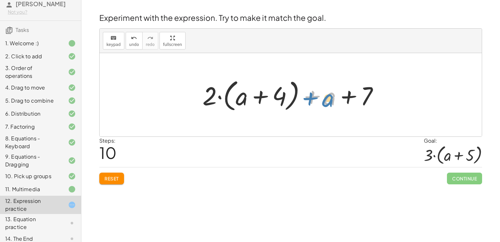
click at [312, 102] on div at bounding box center [293, 94] width 188 height 37
click at [256, 100] on div at bounding box center [293, 94] width 188 height 37
click at [261, 98] on div at bounding box center [293, 94] width 188 height 37
click at [318, 95] on div at bounding box center [293, 94] width 188 height 37
click at [315, 95] on div at bounding box center [293, 94] width 188 height 37
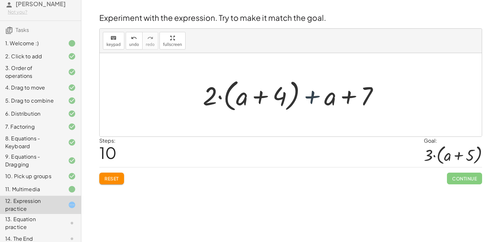
click at [315, 95] on div at bounding box center [293, 94] width 188 height 37
click at [347, 98] on div at bounding box center [293, 94] width 188 height 37
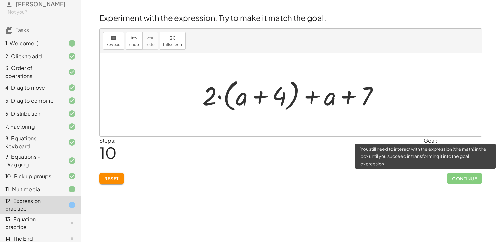
click at [456, 174] on span "Continue" at bounding box center [464, 179] width 35 height 12
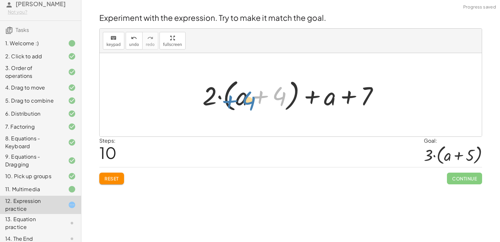
drag, startPoint x: 279, startPoint y: 101, endPoint x: 279, endPoint y: 104, distance: 3.3
click at [279, 104] on div at bounding box center [293, 94] width 188 height 37
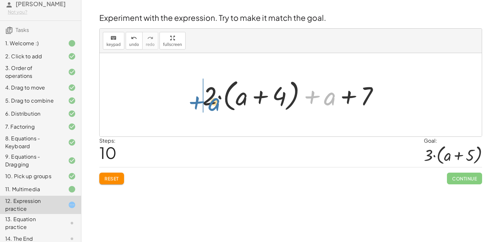
drag, startPoint x: 314, startPoint y: 98, endPoint x: 198, endPoint y: 103, distance: 115.8
click at [198, 103] on div "+ · 2 · ( + a + 4 ) − a + · a · ( + 3 − 1 ) + 7 + · a · ( + 3 − 1 ) + · 2 · ( +…" at bounding box center [291, 95] width 196 height 41
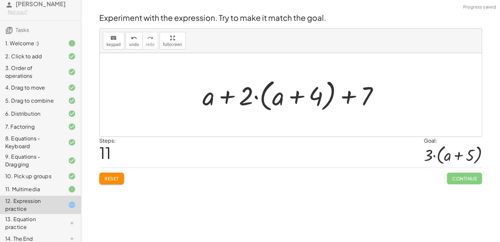
click at [229, 97] on div at bounding box center [293, 94] width 188 height 37
drag, startPoint x: 350, startPoint y: 98, endPoint x: 338, endPoint y: 101, distance: 12.5
click at [338, 101] on div at bounding box center [293, 94] width 188 height 37
drag, startPoint x: 246, startPoint y: 97, endPoint x: 280, endPoint y: 99, distance: 34.6
click at [280, 99] on div at bounding box center [293, 94] width 188 height 37
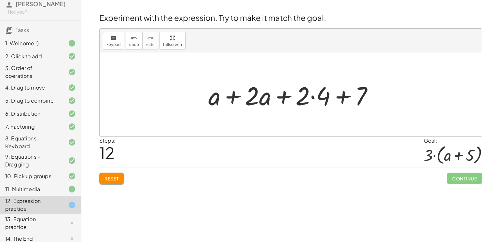
click at [232, 98] on div at bounding box center [293, 95] width 177 height 34
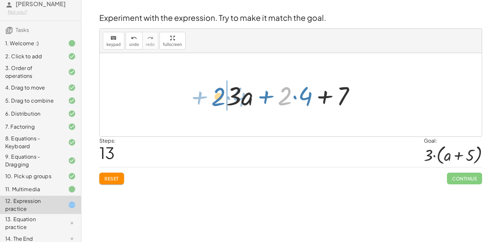
drag, startPoint x: 287, startPoint y: 98, endPoint x: 220, endPoint y: 99, distance: 66.5
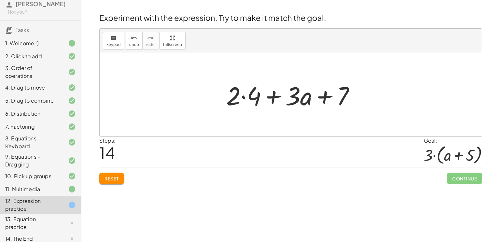
click at [243, 95] on div at bounding box center [293, 95] width 140 height 34
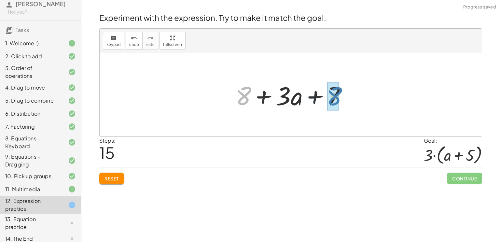
drag, startPoint x: 245, startPoint y: 96, endPoint x: 336, endPoint y: 96, distance: 90.9
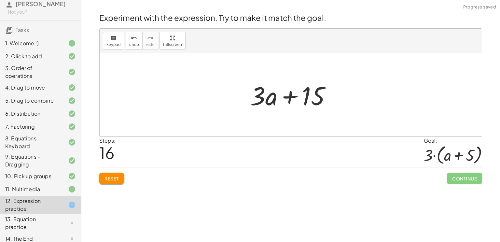
click at [235, 159] on div "Steps: 16 Goal: · 3 · ( + a + 5 )" at bounding box center [290, 152] width 383 height 30
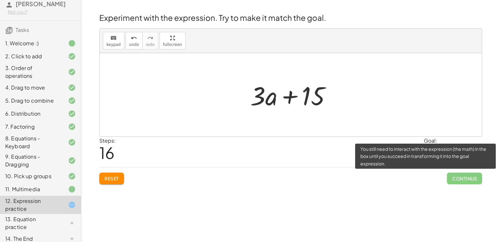
click at [462, 180] on span "Continue" at bounding box center [464, 179] width 35 height 12
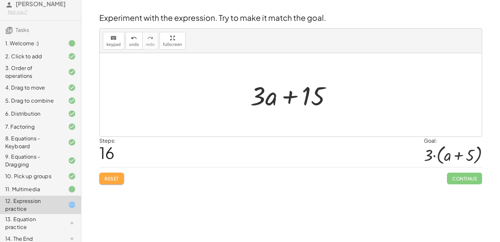
click at [104, 176] on button "Reset" at bounding box center [111, 179] width 25 height 12
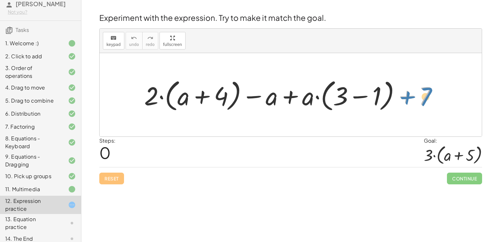
click at [433, 90] on div at bounding box center [293, 94] width 305 height 37
click at [285, 162] on div "Steps: 0 Goal: · 3 · ( + a + 5 )" at bounding box center [290, 152] width 383 height 30
click at [166, 4] on div at bounding box center [290, 4] width 419 height 8
drag, startPoint x: 151, startPoint y: 93, endPoint x: 172, endPoint y: 94, distance: 20.9
click at [172, 94] on div at bounding box center [293, 94] width 305 height 37
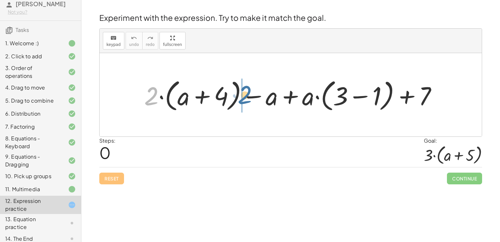
drag, startPoint x: 153, startPoint y: 93, endPoint x: 246, endPoint y: 92, distance: 93.2
click at [246, 92] on div at bounding box center [293, 94] width 305 height 37
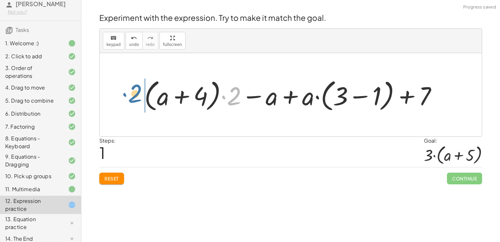
drag, startPoint x: 236, startPoint y: 94, endPoint x: 138, endPoint y: 91, distance: 98.1
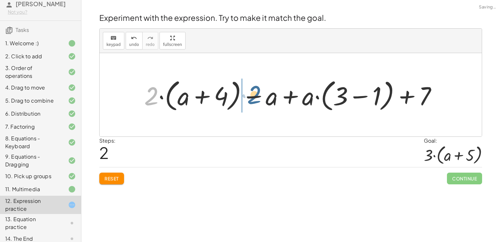
drag, startPoint x: 149, startPoint y: 95, endPoint x: 254, endPoint y: 93, distance: 105.6
click at [254, 93] on div at bounding box center [293, 94] width 305 height 37
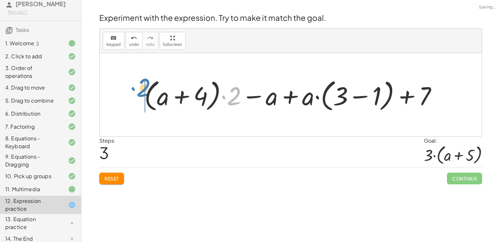
drag, startPoint x: 234, startPoint y: 97, endPoint x: 144, endPoint y: 89, distance: 90.6
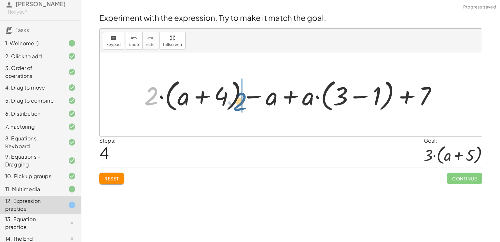
drag, startPoint x: 153, startPoint y: 95, endPoint x: 243, endPoint y: 101, distance: 89.7
click at [243, 101] on div at bounding box center [293, 94] width 305 height 37
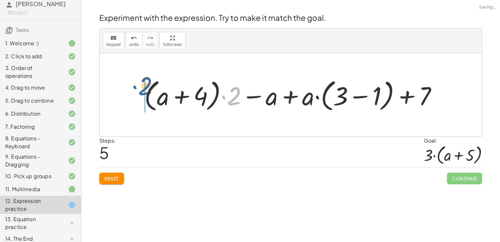
drag, startPoint x: 234, startPoint y: 98, endPoint x: 142, endPoint y: 87, distance: 92.8
click at [142, 87] on div at bounding box center [293, 94] width 305 height 37
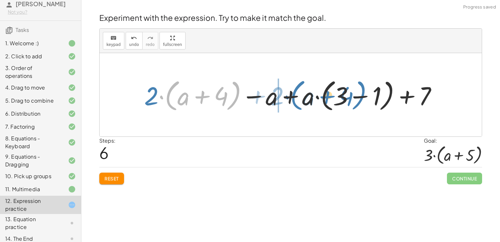
drag, startPoint x: 159, startPoint y: 101, endPoint x: 279, endPoint y: 99, distance: 120.5
click at [279, 99] on div at bounding box center [293, 94] width 305 height 37
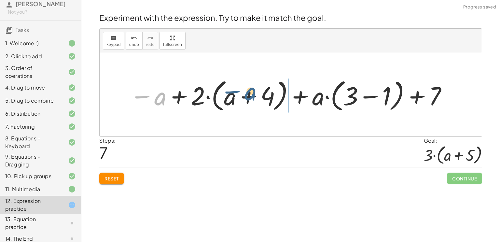
drag, startPoint x: 158, startPoint y: 94, endPoint x: 249, endPoint y: 89, distance: 90.7
click at [249, 89] on div at bounding box center [289, 94] width 325 height 37
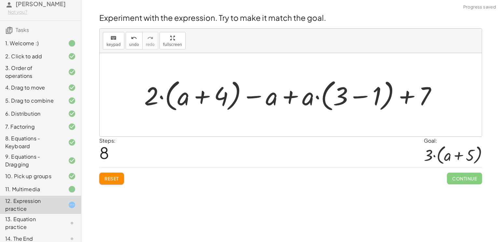
click at [204, 97] on div at bounding box center [293, 94] width 305 height 37
click at [357, 102] on div at bounding box center [293, 94] width 305 height 37
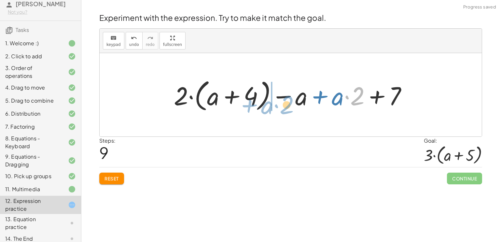
drag, startPoint x: 357, startPoint y: 101, endPoint x: 287, endPoint y: 109, distance: 70.1
click at [287, 109] on div at bounding box center [293, 94] width 245 height 37
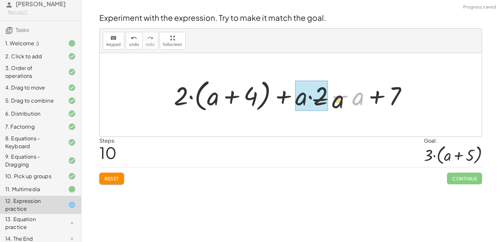
drag, startPoint x: 360, startPoint y: 98, endPoint x: 293, endPoint y: 110, distance: 68.0
click at [293, 110] on div at bounding box center [293, 94] width 245 height 37
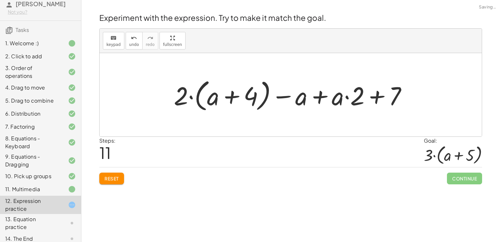
click at [114, 174] on button "Reset" at bounding box center [111, 179] width 25 height 12
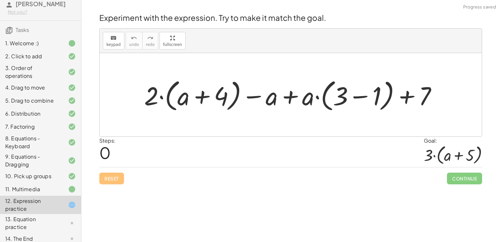
click at [291, 97] on div at bounding box center [293, 94] width 305 height 37
click at [361, 96] on div at bounding box center [293, 94] width 305 height 37
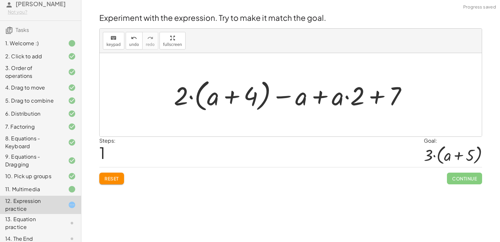
click at [232, 99] on div at bounding box center [293, 94] width 245 height 37
click at [322, 96] on div at bounding box center [293, 94] width 245 height 37
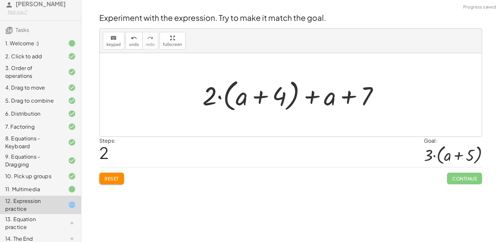
click at [349, 94] on div at bounding box center [293, 94] width 188 height 37
click at [315, 96] on div at bounding box center [293, 94] width 188 height 37
click at [219, 97] on div at bounding box center [293, 94] width 188 height 37
drag, startPoint x: 211, startPoint y: 96, endPoint x: 243, endPoint y: 87, distance: 33.4
click at [243, 87] on div at bounding box center [293, 94] width 188 height 37
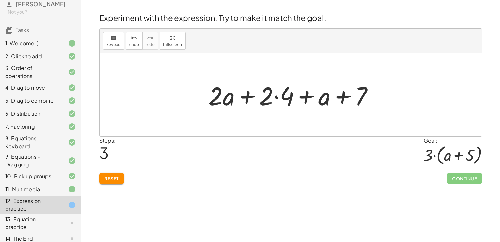
click at [225, 97] on div at bounding box center [293, 95] width 177 height 34
click at [247, 96] on div at bounding box center [293, 95] width 177 height 34
click at [276, 95] on div at bounding box center [293, 95] width 177 height 34
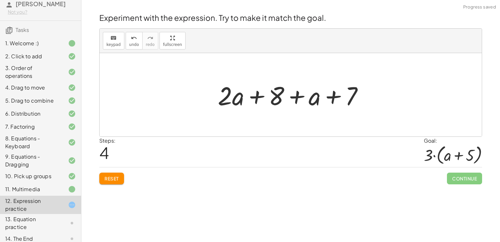
click at [257, 97] on div at bounding box center [293, 95] width 157 height 34
drag, startPoint x: 306, startPoint y: 98, endPoint x: 246, endPoint y: 94, distance: 60.3
click at [246, 94] on div at bounding box center [293, 95] width 157 height 34
click at [233, 96] on div at bounding box center [293, 95] width 157 height 34
click at [267, 97] on div at bounding box center [293, 95] width 157 height 34
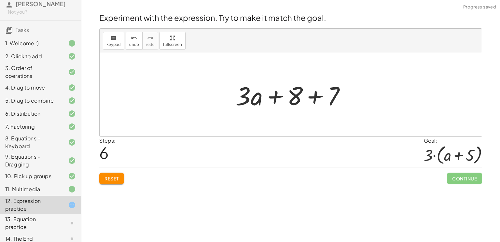
click at [316, 93] on div at bounding box center [294, 95] width 122 height 34
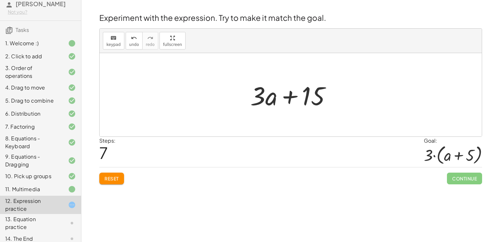
click at [72, 42] on icon at bounding box center [72, 43] width 8 height 8
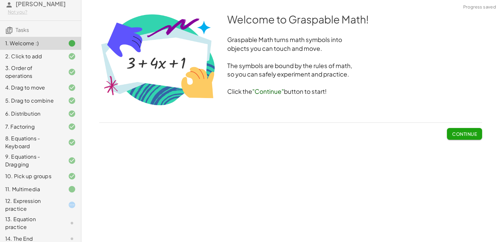
click at [463, 134] on span "Continue" at bounding box center [464, 134] width 25 height 6
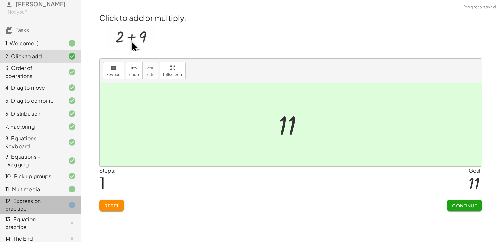
click at [61, 204] on div at bounding box center [67, 205] width 18 height 8
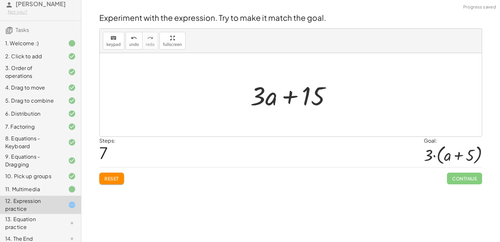
click at [293, 98] on div at bounding box center [293, 95] width 92 height 34
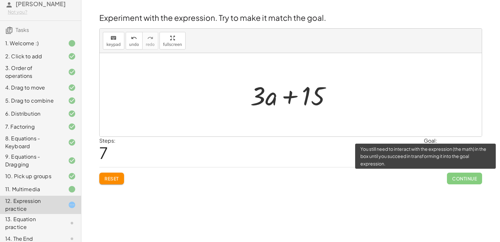
click at [470, 179] on span "Continue" at bounding box center [464, 179] width 35 height 12
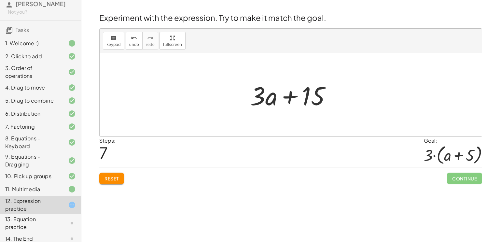
click at [110, 175] on button "Reset" at bounding box center [111, 179] width 25 height 12
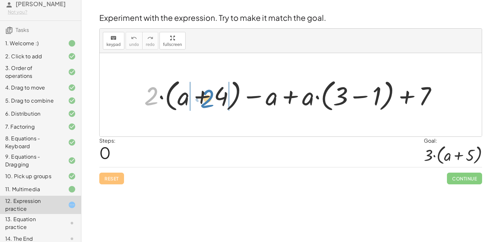
drag, startPoint x: 150, startPoint y: 95, endPoint x: 205, endPoint y: 96, distance: 55.1
click at [205, 96] on div at bounding box center [293, 94] width 305 height 37
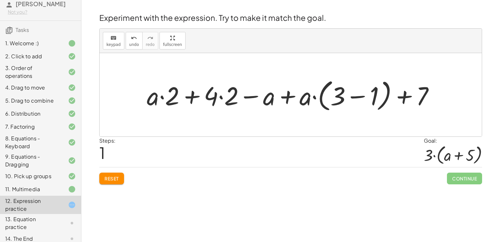
click at [161, 96] on div at bounding box center [293, 94] width 299 height 37
drag, startPoint x: 359, startPoint y: 94, endPoint x: 361, endPoint y: 98, distance: 4.4
click at [361, 98] on div at bounding box center [293, 94] width 299 height 37
drag, startPoint x: 361, startPoint y: 97, endPoint x: 358, endPoint y: 100, distance: 4.2
click at [358, 100] on div at bounding box center [293, 94] width 299 height 37
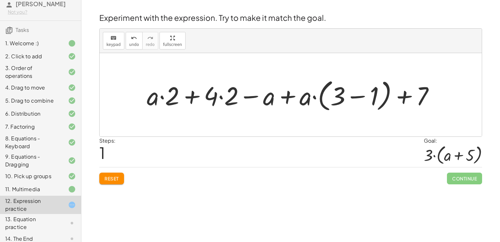
click at [256, 98] on div at bounding box center [293, 94] width 299 height 37
click at [220, 96] on div at bounding box center [293, 94] width 299 height 37
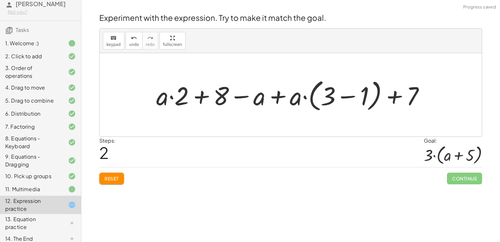
click at [239, 98] on div at bounding box center [293, 94] width 280 height 37
click at [239, 96] on div at bounding box center [293, 94] width 280 height 37
click at [202, 95] on div at bounding box center [293, 94] width 280 height 37
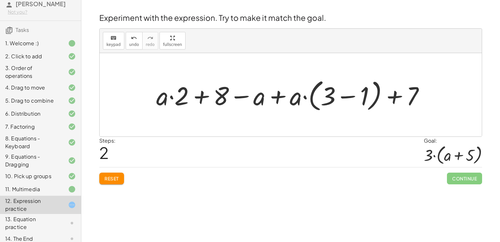
click at [239, 98] on div at bounding box center [293, 94] width 280 height 37
click at [66, 185] on div at bounding box center [67, 189] width 18 height 8
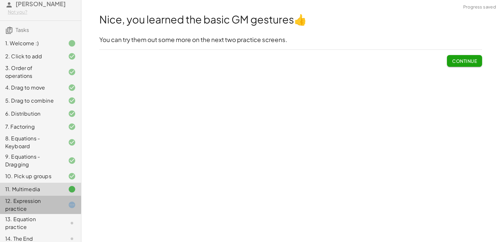
click at [60, 207] on div at bounding box center [67, 205] width 18 height 8
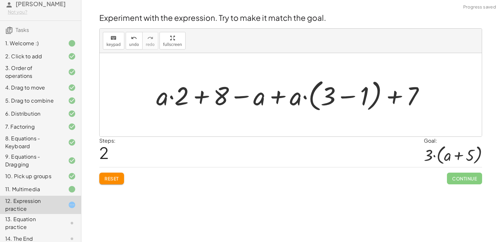
click at [353, 94] on div at bounding box center [293, 94] width 280 height 37
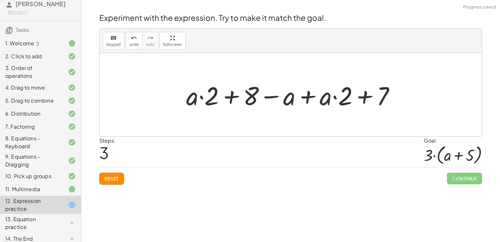
click at [364, 94] on div at bounding box center [293, 95] width 221 height 34
click at [313, 96] on div at bounding box center [293, 95] width 221 height 34
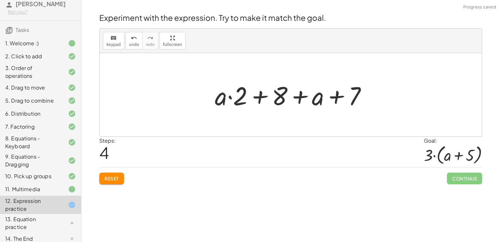
click at [302, 96] on div at bounding box center [294, 95] width 164 height 34
click at [257, 96] on div at bounding box center [294, 95] width 164 height 34
click at [339, 97] on div at bounding box center [294, 95] width 164 height 34
click at [262, 96] on div at bounding box center [294, 95] width 164 height 34
drag, startPoint x: 239, startPoint y: 98, endPoint x: 283, endPoint y: 96, distance: 44.0
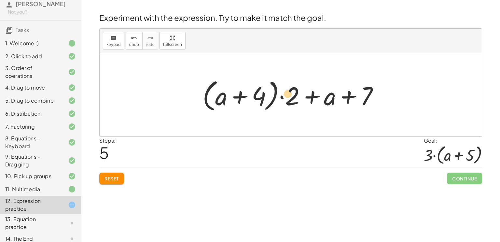
drag, startPoint x: 292, startPoint y: 94, endPoint x: 288, endPoint y: 92, distance: 4.8
click at [288, 92] on div at bounding box center [293, 94] width 188 height 37
click at [332, 99] on div at bounding box center [293, 94] width 188 height 37
click at [349, 98] on div at bounding box center [293, 94] width 188 height 37
click at [240, 97] on div at bounding box center [293, 94] width 188 height 37
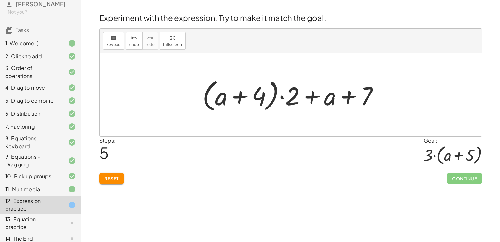
click at [310, 98] on div at bounding box center [293, 94] width 188 height 37
click at [344, 96] on div at bounding box center [293, 94] width 188 height 37
drag, startPoint x: 331, startPoint y: 95, endPoint x: 195, endPoint y: 95, distance: 135.8
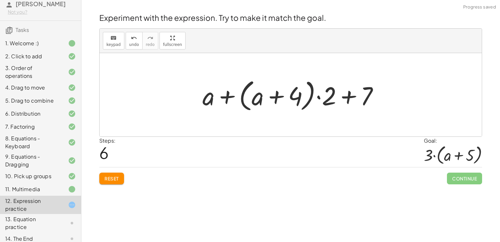
click at [210, 98] on div at bounding box center [293, 94] width 188 height 37
click at [258, 97] on div at bounding box center [293, 94] width 188 height 37
click at [277, 97] on div at bounding box center [293, 94] width 188 height 37
click at [320, 97] on div at bounding box center [293, 94] width 188 height 37
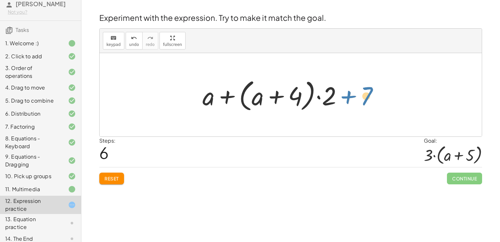
click at [366, 97] on div at bounding box center [293, 94] width 188 height 37
click at [355, 96] on div at bounding box center [293, 94] width 188 height 37
drag, startPoint x: 206, startPoint y: 99, endPoint x: 340, endPoint y: 102, distance: 134.6
click at [340, 102] on div at bounding box center [293, 94] width 188 height 37
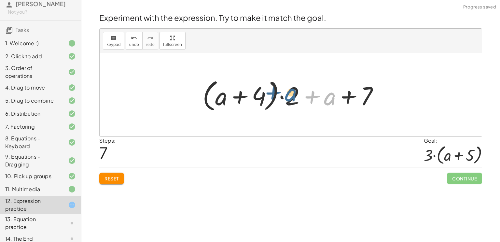
drag, startPoint x: 326, startPoint y: 100, endPoint x: 294, endPoint y: 97, distance: 32.1
click at [294, 97] on div at bounding box center [293, 94] width 188 height 37
click at [312, 97] on div at bounding box center [293, 94] width 188 height 37
click at [350, 100] on div at bounding box center [293, 94] width 188 height 37
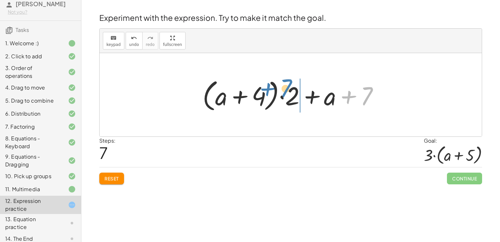
drag, startPoint x: 368, startPoint y: 98, endPoint x: 289, endPoint y: 90, distance: 79.2
click at [289, 90] on div at bounding box center [293, 94] width 188 height 37
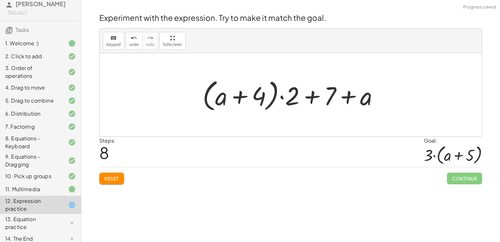
click at [312, 98] on div at bounding box center [293, 94] width 188 height 37
click at [347, 99] on div at bounding box center [293, 94] width 188 height 37
click at [284, 95] on div at bounding box center [293, 94] width 188 height 37
click at [237, 97] on div at bounding box center [293, 94] width 188 height 37
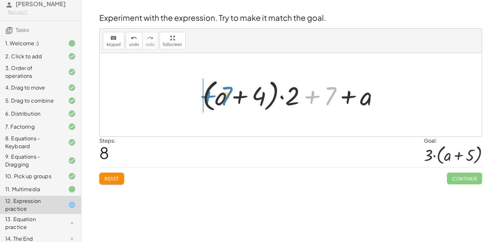
drag, startPoint x: 331, startPoint y: 96, endPoint x: 226, endPoint y: 95, distance: 104.9
click at [226, 95] on div at bounding box center [293, 94] width 188 height 37
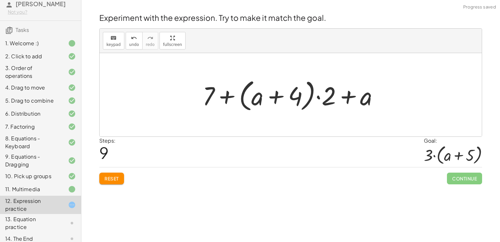
click at [209, 93] on div at bounding box center [293, 94] width 188 height 37
click at [261, 99] on div at bounding box center [293, 94] width 188 height 37
drag, startPoint x: 363, startPoint y: 97, endPoint x: 253, endPoint y: 94, distance: 110.1
click at [253, 94] on div at bounding box center [293, 94] width 188 height 37
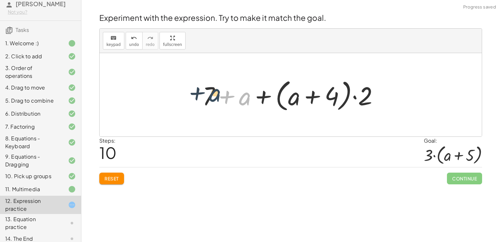
drag, startPoint x: 246, startPoint y: 99, endPoint x: 215, endPoint y: 94, distance: 31.6
click at [215, 94] on div at bounding box center [293, 94] width 188 height 37
click at [360, 93] on div at bounding box center [293, 94] width 188 height 37
click at [315, 97] on div at bounding box center [293, 94] width 188 height 37
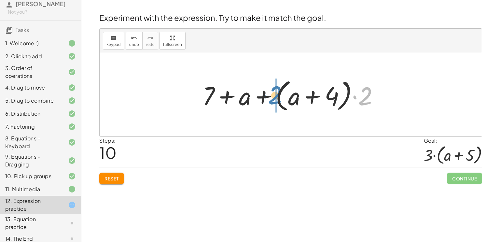
drag, startPoint x: 367, startPoint y: 103, endPoint x: 277, endPoint y: 102, distance: 90.6
click at [277, 102] on div at bounding box center [293, 94] width 188 height 37
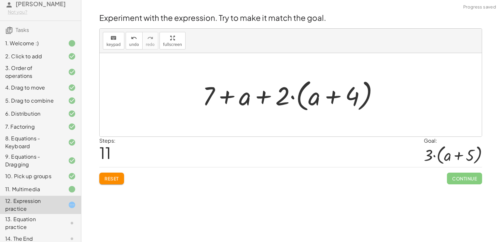
click at [261, 99] on div at bounding box center [293, 94] width 188 height 37
click at [228, 98] on div at bounding box center [293, 94] width 188 height 37
drag, startPoint x: 278, startPoint y: 99, endPoint x: 309, endPoint y: 100, distance: 30.6
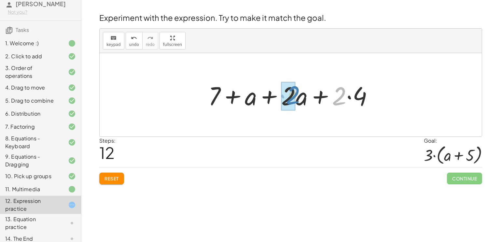
drag, startPoint x: 338, startPoint y: 96, endPoint x: 292, endPoint y: 95, distance: 46.3
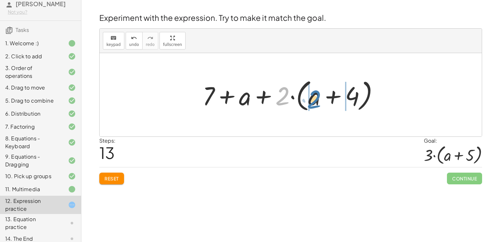
drag, startPoint x: 282, startPoint y: 99, endPoint x: 310, endPoint y: 102, distance: 27.8
click at [310, 102] on div at bounding box center [293, 94] width 188 height 37
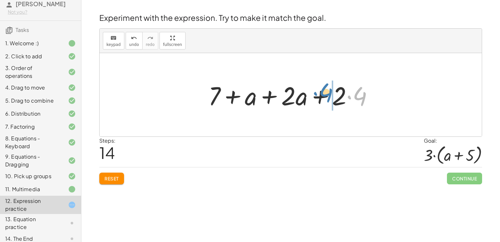
drag, startPoint x: 361, startPoint y: 99, endPoint x: 327, endPoint y: 95, distance: 33.7
click at [327, 95] on div at bounding box center [293, 95] width 177 height 34
drag, startPoint x: 360, startPoint y: 100, endPoint x: 366, endPoint y: 101, distance: 5.9
click at [366, 101] on div at bounding box center [293, 95] width 177 height 34
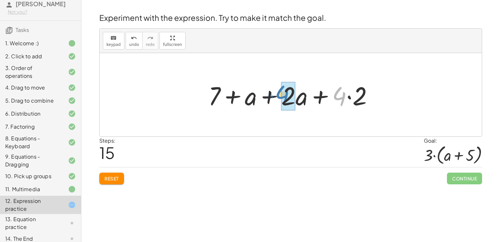
drag, startPoint x: 341, startPoint y: 95, endPoint x: 284, endPoint y: 93, distance: 57.3
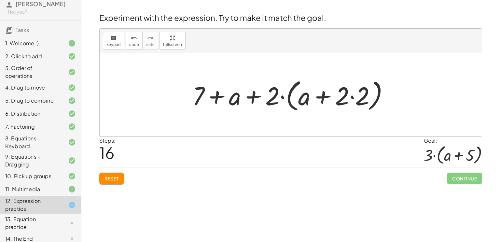
click at [354, 97] on div at bounding box center [293, 94] width 208 height 37
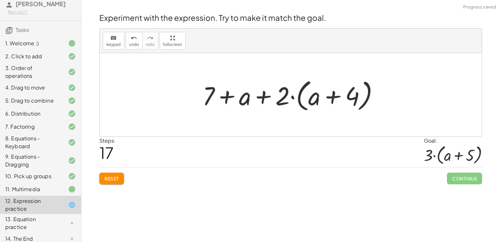
click at [332, 99] on div at bounding box center [293, 94] width 188 height 37
click at [331, 98] on div at bounding box center [293, 94] width 188 height 37
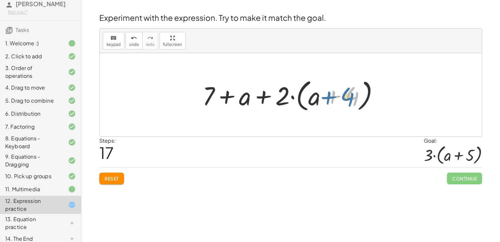
click at [349, 99] on div at bounding box center [293, 94] width 188 height 37
drag, startPoint x: 285, startPoint y: 91, endPoint x: 333, endPoint y: 87, distance: 48.6
click at [333, 87] on div at bounding box center [293, 94] width 188 height 37
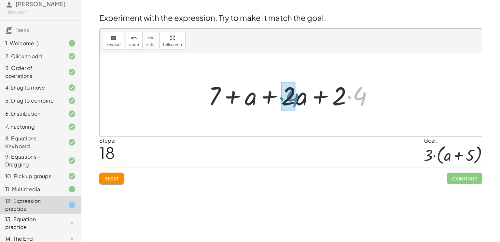
drag, startPoint x: 360, startPoint y: 97, endPoint x: 289, endPoint y: 98, distance: 70.7
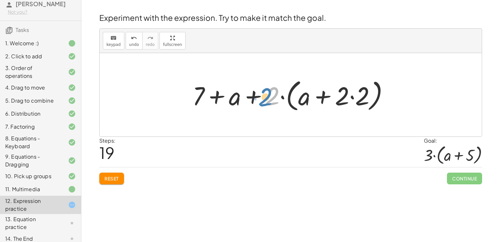
drag, startPoint x: 278, startPoint y: 98, endPoint x: 275, endPoint y: 101, distance: 3.9
click at [275, 101] on div at bounding box center [293, 94] width 208 height 37
drag, startPoint x: 273, startPoint y: 99, endPoint x: 320, endPoint y: 101, distance: 46.6
click at [320, 101] on div at bounding box center [293, 94] width 208 height 37
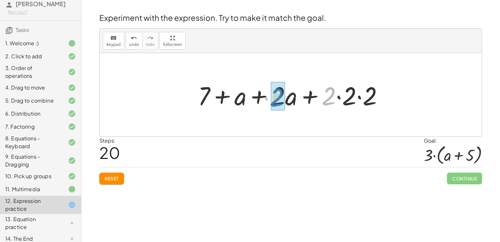
drag, startPoint x: 332, startPoint y: 95, endPoint x: 280, endPoint y: 96, distance: 52.1
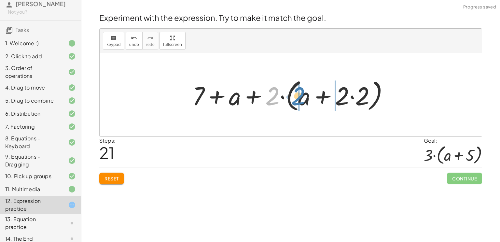
drag, startPoint x: 273, startPoint y: 94, endPoint x: 297, endPoint y: 93, distance: 24.8
click at [297, 93] on div at bounding box center [293, 94] width 208 height 37
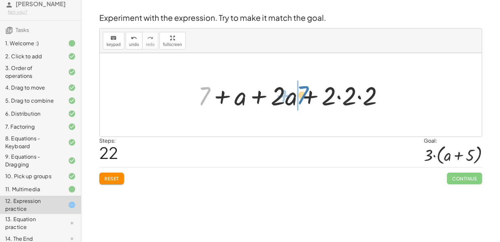
drag, startPoint x: 205, startPoint y: 92, endPoint x: 303, endPoint y: 91, distance: 98.4
click at [303, 91] on div at bounding box center [293, 95] width 197 height 34
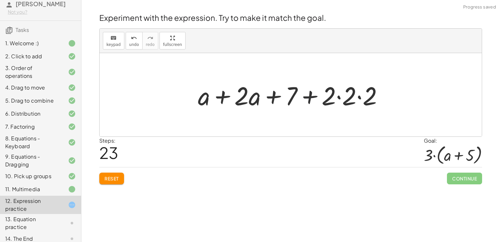
click at [308, 98] on div at bounding box center [293, 95] width 197 height 34
click at [340, 98] on div at bounding box center [293, 95] width 197 height 34
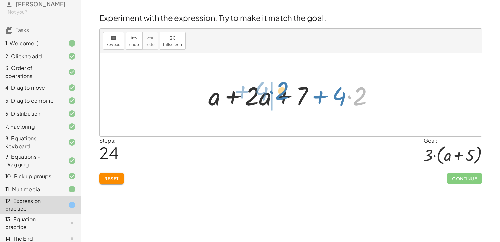
drag, startPoint x: 359, startPoint y: 98, endPoint x: 281, endPoint y: 93, distance: 78.4
click at [281, 93] on div at bounding box center [293, 95] width 177 height 34
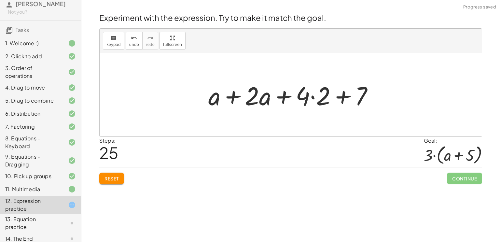
click at [343, 98] on div at bounding box center [293, 95] width 177 height 34
click at [313, 97] on div at bounding box center [293, 95] width 177 height 34
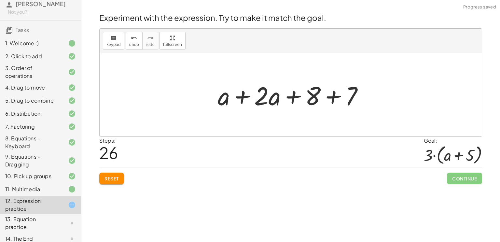
click at [333, 98] on div at bounding box center [293, 95] width 157 height 34
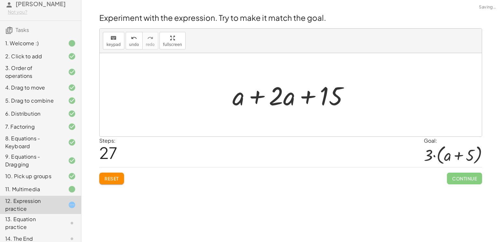
click at [256, 95] on div at bounding box center [293, 95] width 128 height 34
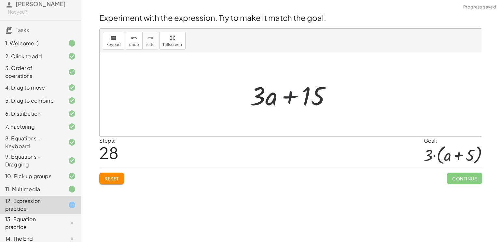
click at [286, 100] on div at bounding box center [293, 95] width 92 height 34
drag, startPoint x: 261, startPoint y: 99, endPoint x: 319, endPoint y: 98, distance: 58.0
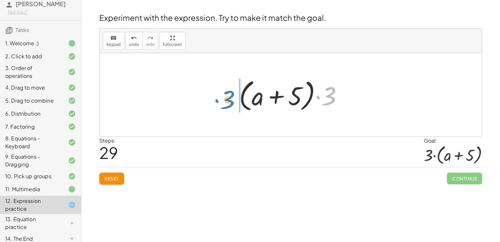
drag, startPoint x: 329, startPoint y: 100, endPoint x: 230, endPoint y: 104, distance: 99.1
click at [230, 104] on div "+ · 2 · ( + a + 4 ) − a + · a · ( + 3 − 1 ) + 7 + · a · 2 + · 4 · 2 − a + · a ·…" at bounding box center [290, 95] width 123 height 41
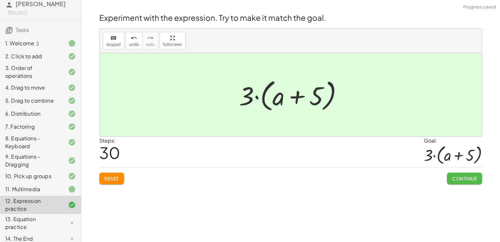
click at [456, 180] on span "Continue" at bounding box center [464, 179] width 25 height 6
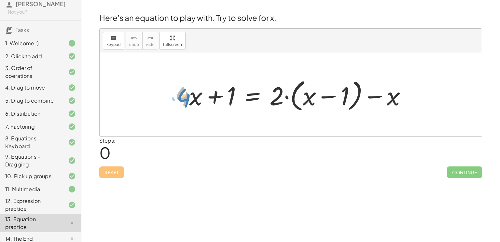
click at [187, 100] on div at bounding box center [294, 94] width 244 height 37
click at [214, 202] on div "Welcome to Graspable Math! Graspable Math turns math symbols into objects you c…" at bounding box center [290, 121] width 419 height 242
click at [203, 206] on div "Welcome to Graspable Math! Graspable Math turns math symbols into objects you c…" at bounding box center [290, 121] width 419 height 242
click at [199, 174] on div "Reset Continue" at bounding box center [290, 169] width 383 height 17
click at [235, 11] on div "Here's an equation to play with. Try to solve for x. keyboard keypad undo undo …" at bounding box center [290, 95] width 391 height 174
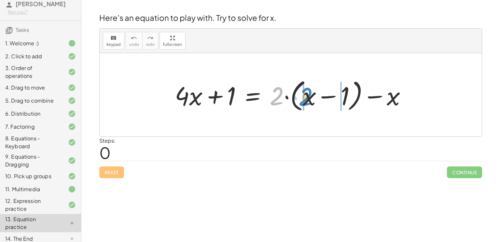
drag, startPoint x: 273, startPoint y: 97, endPoint x: 300, endPoint y: 98, distance: 27.0
click at [300, 98] on div at bounding box center [294, 94] width 244 height 37
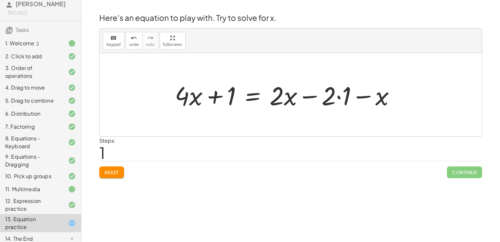
click at [339, 97] on div at bounding box center [288, 95] width 232 height 34
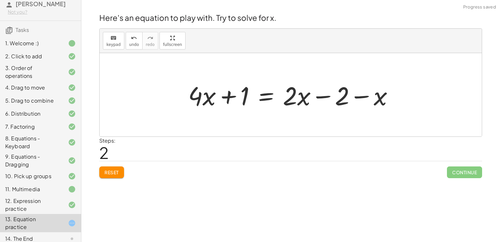
click at [323, 97] on div at bounding box center [293, 95] width 217 height 34
click at [232, 98] on div at bounding box center [293, 95] width 217 height 34
click at [362, 97] on div at bounding box center [293, 95] width 217 height 34
drag, startPoint x: 230, startPoint y: 96, endPoint x: 184, endPoint y: 100, distance: 46.1
click at [184, 100] on div "+ · 4 · x + 1 = + · 2 · ( + x − 1 ) − x + · 4 · x + 1 = + · 2 · x − · 2 · 1 − x…" at bounding box center [291, 95] width 225 height 37
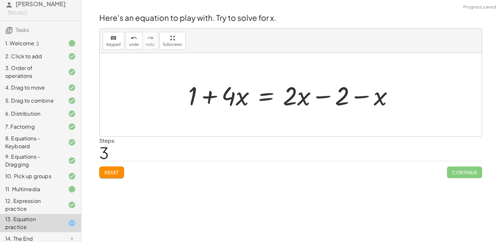
click at [207, 95] on div at bounding box center [293, 95] width 217 height 34
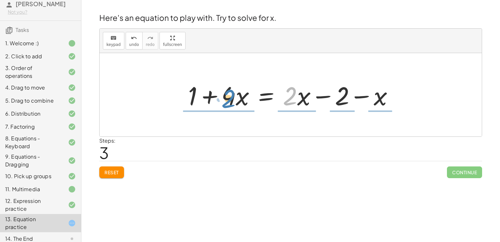
drag, startPoint x: 296, startPoint y: 95, endPoint x: 233, endPoint y: 104, distance: 64.2
click at [233, 104] on div at bounding box center [293, 95] width 217 height 34
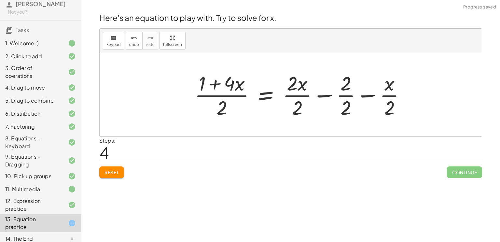
click at [221, 92] on div at bounding box center [303, 95] width 222 height 50
click at [292, 101] on div at bounding box center [303, 95] width 222 height 50
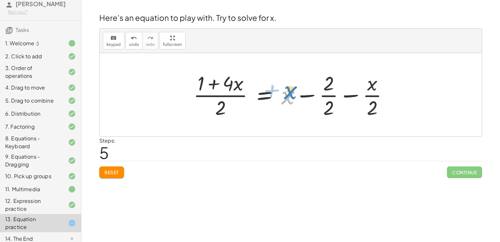
click at [288, 91] on div at bounding box center [293, 95] width 207 height 50
click at [211, 87] on div at bounding box center [293, 95] width 207 height 50
click at [216, 96] on div at bounding box center [293, 95] width 207 height 50
drag, startPoint x: 327, startPoint y: 80, endPoint x: 186, endPoint y: 79, distance: 140.7
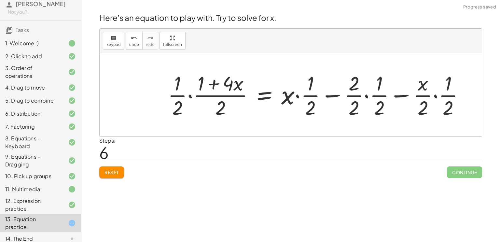
click at [184, 93] on div at bounding box center [319, 95] width 308 height 50
click at [212, 93] on div at bounding box center [319, 95] width 308 height 50
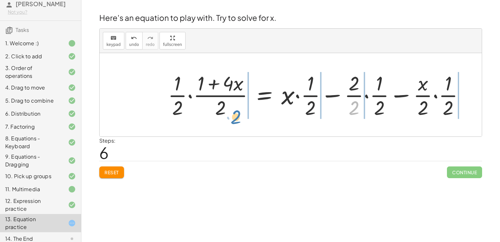
drag, startPoint x: 357, startPoint y: 108, endPoint x: 239, endPoint y: 117, distance: 117.9
click at [239, 117] on div at bounding box center [319, 95] width 308 height 50
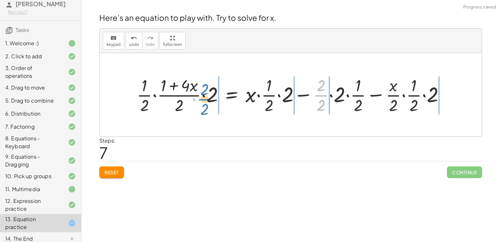
drag, startPoint x: 322, startPoint y: 96, endPoint x: 206, endPoint y: 100, distance: 115.7
click at [206, 100] on div at bounding box center [294, 94] width 320 height 41
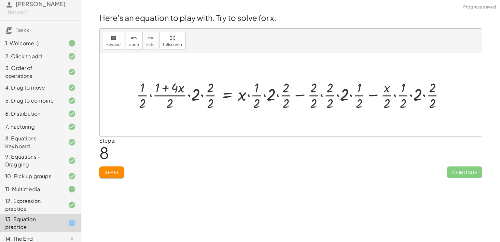
click at [208, 89] on div at bounding box center [293, 94] width 320 height 33
click at [209, 99] on div at bounding box center [293, 94] width 320 height 33
click at [197, 96] on div at bounding box center [302, 94] width 304 height 33
click at [211, 94] on div at bounding box center [302, 94] width 304 height 33
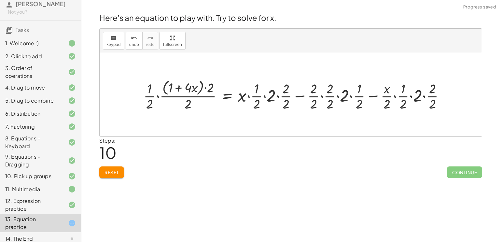
click at [269, 96] on div at bounding box center [296, 94] width 313 height 35
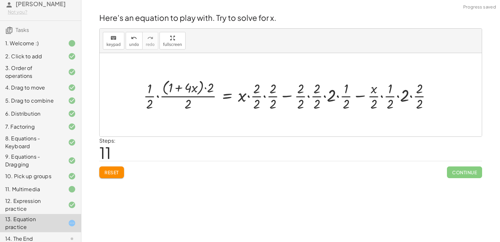
click at [255, 94] on div at bounding box center [290, 94] width 300 height 35
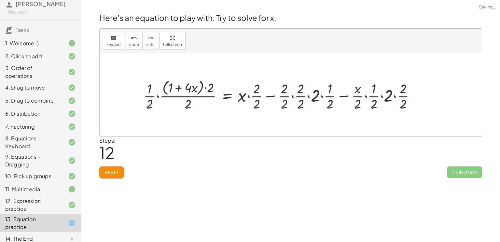
click at [257, 97] on div at bounding box center [282, 94] width 284 height 35
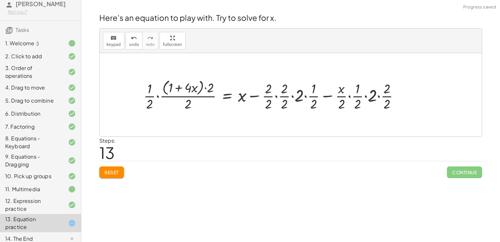
click at [271, 95] on div at bounding box center [273, 94] width 267 height 35
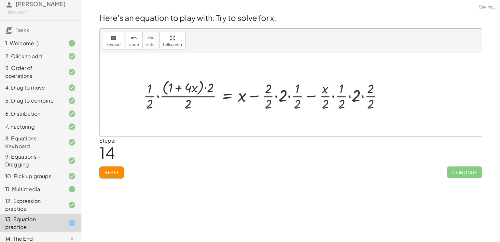
click at [270, 97] on div at bounding box center [265, 94] width 251 height 35
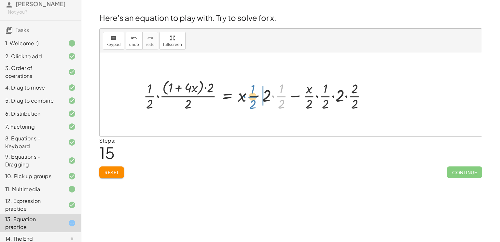
drag, startPoint x: 282, startPoint y: 100, endPoint x: 254, endPoint y: 100, distance: 28.7
click at [254, 100] on div at bounding box center [257, 94] width 235 height 35
drag, startPoint x: 283, startPoint y: 99, endPoint x: 239, endPoint y: 101, distance: 44.0
click at [239, 101] on div at bounding box center [257, 94] width 235 height 35
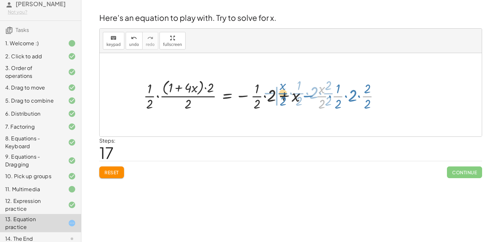
drag, startPoint x: 322, startPoint y: 98, endPoint x: 283, endPoint y: 95, distance: 38.9
click at [283, 95] on div at bounding box center [264, 94] width 248 height 35
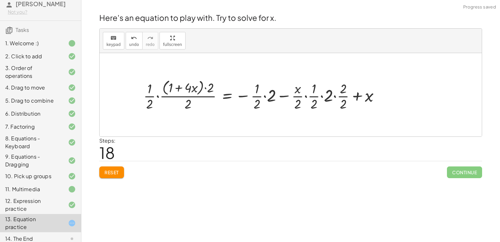
click at [345, 96] on div at bounding box center [264, 94] width 248 height 35
click at [316, 94] on div at bounding box center [256, 94] width 232 height 35
click at [296, 96] on div at bounding box center [256, 94] width 232 height 35
click at [271, 95] on div at bounding box center [256, 94] width 232 height 35
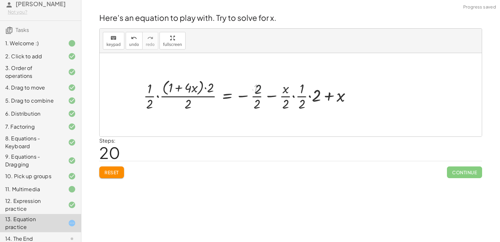
click at [256, 97] on div at bounding box center [249, 94] width 219 height 35
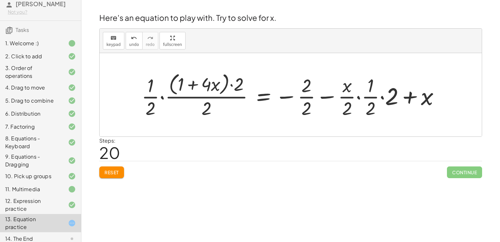
click at [371, 100] on div at bounding box center [293, 95] width 310 height 50
click at [347, 98] on div at bounding box center [293, 95] width 310 height 50
click at [310, 95] on div at bounding box center [293, 95] width 310 height 50
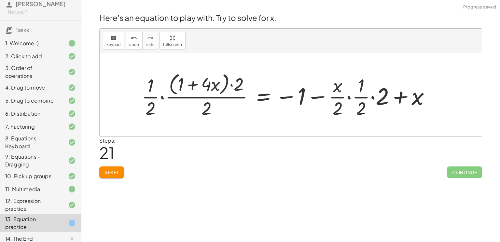
click at [320, 98] on div at bounding box center [288, 95] width 300 height 50
click at [286, 94] on div at bounding box center [288, 95] width 300 height 50
click at [362, 96] on div at bounding box center [288, 95] width 300 height 50
click at [211, 97] on div at bounding box center [288, 95] width 300 height 50
click at [191, 88] on div at bounding box center [288, 95] width 300 height 50
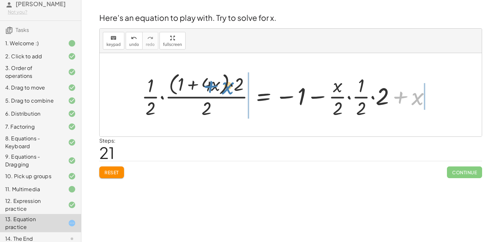
drag, startPoint x: 401, startPoint y: 98, endPoint x: 218, endPoint y: 92, distance: 182.9
click at [218, 92] on div at bounding box center [288, 95] width 300 height 50
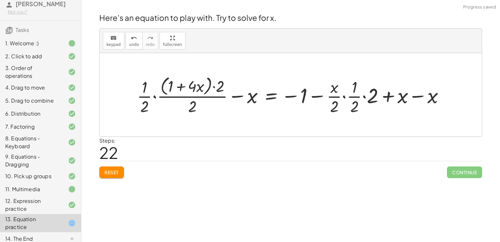
click at [199, 99] on div at bounding box center [293, 94] width 319 height 43
click at [240, 97] on div at bounding box center [293, 94] width 319 height 43
drag, startPoint x: 373, startPoint y: 94, endPoint x: 165, endPoint y: 81, distance: 208.2
click at [165, 81] on div at bounding box center [293, 94] width 319 height 43
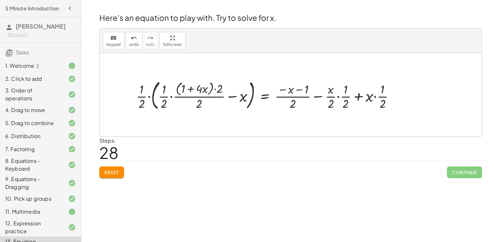
scroll to position [22, 0]
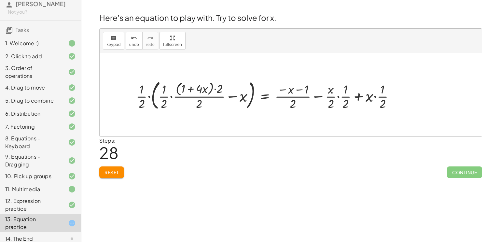
click at [332, 96] on div at bounding box center [268, 95] width 270 height 35
click at [321, 96] on div at bounding box center [268, 95] width 270 height 35
click at [345, 97] on div at bounding box center [268, 95] width 270 height 35
click at [365, 98] on div at bounding box center [268, 95] width 270 height 35
click at [119, 171] on span "Reset" at bounding box center [112, 172] width 14 height 6
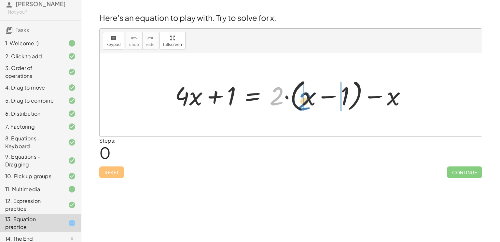
drag, startPoint x: 283, startPoint y: 97, endPoint x: 310, endPoint y: 102, distance: 27.2
click at [310, 102] on div at bounding box center [294, 94] width 244 height 37
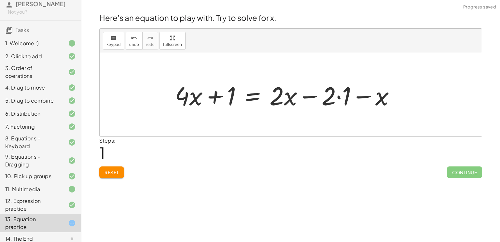
click at [338, 97] on div at bounding box center [288, 95] width 232 height 34
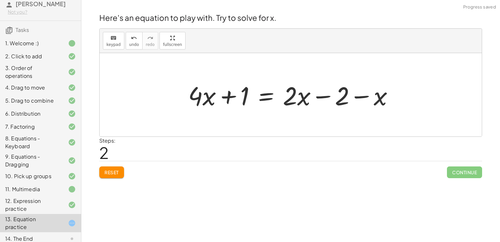
click at [365, 97] on div at bounding box center [293, 95] width 217 height 34
click at [323, 97] on div at bounding box center [293, 95] width 217 height 34
click at [228, 98] on div at bounding box center [293, 95] width 217 height 34
click at [201, 98] on div at bounding box center [293, 95] width 217 height 34
drag, startPoint x: 198, startPoint y: 95, endPoint x: 198, endPoint y: 100, distance: 4.6
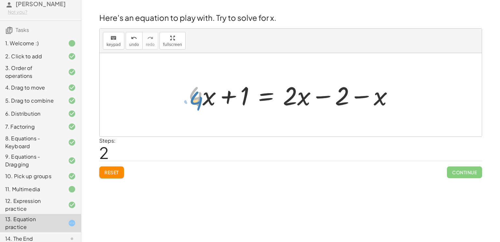
click at [198, 100] on div at bounding box center [293, 95] width 217 height 34
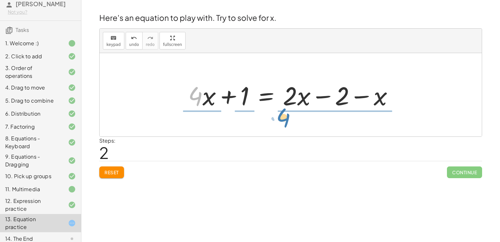
drag, startPoint x: 197, startPoint y: 95, endPoint x: 290, endPoint y: 117, distance: 95.4
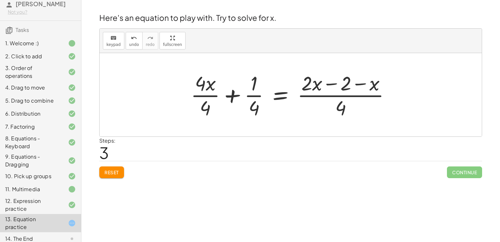
click at [345, 102] on div at bounding box center [293, 95] width 211 height 50
click at [338, 96] on div at bounding box center [293, 95] width 211 height 50
click at [329, 84] on div at bounding box center [293, 95] width 211 height 50
click at [312, 82] on div at bounding box center [293, 95] width 211 height 50
click at [358, 86] on div at bounding box center [293, 95] width 211 height 50
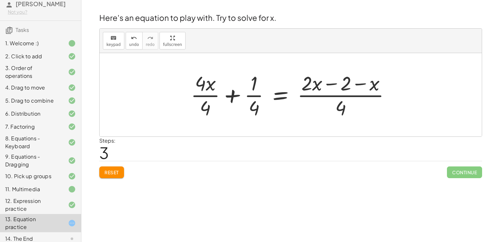
click at [253, 107] on div at bounding box center [293, 95] width 211 height 50
click at [251, 87] on div at bounding box center [293, 95] width 211 height 50
click at [150, 142] on div "Steps: 3" at bounding box center [290, 149] width 383 height 24
drag, startPoint x: 196, startPoint y: 85, endPoint x: 238, endPoint y: 114, distance: 50.3
click at [238, 114] on div at bounding box center [293, 95] width 211 height 50
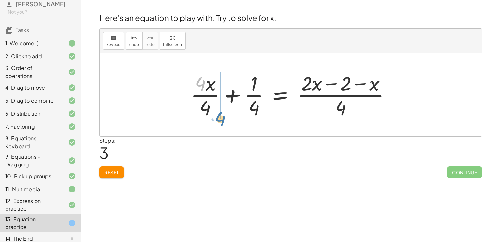
drag, startPoint x: 203, startPoint y: 84, endPoint x: 222, endPoint y: 117, distance: 38.7
click at [222, 117] on div at bounding box center [293, 95] width 211 height 50
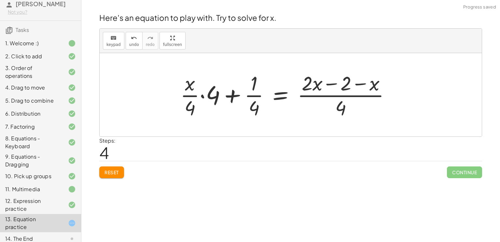
click at [205, 97] on div at bounding box center [288, 95] width 222 height 50
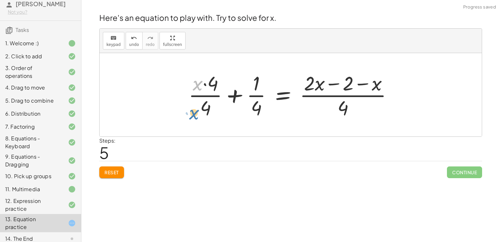
drag, startPoint x: 197, startPoint y: 86, endPoint x: 192, endPoint y: 115, distance: 29.6
click at [192, 115] on div at bounding box center [293, 95] width 216 height 50
click at [200, 96] on div at bounding box center [290, 95] width 221 height 50
click at [212, 96] on div at bounding box center [293, 95] width 216 height 50
click at [210, 96] on div at bounding box center [293, 95] width 216 height 50
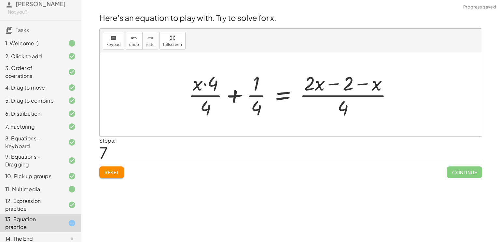
click at [236, 93] on div at bounding box center [293, 95] width 216 height 50
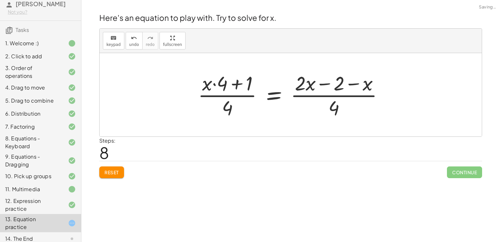
click at [297, 94] on div at bounding box center [293, 95] width 197 height 50
drag, startPoint x: 320, startPoint y: 79, endPoint x: 334, endPoint y: 90, distance: 18.1
click at [334, 90] on div at bounding box center [293, 95] width 197 height 50
drag, startPoint x: 328, startPoint y: 85, endPoint x: 329, endPoint y: 96, distance: 11.2
click at [329, 96] on div at bounding box center [293, 95] width 197 height 50
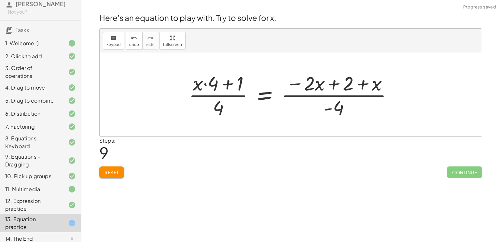
click at [339, 108] on div at bounding box center [293, 95] width 215 height 50
click at [338, 93] on div at bounding box center [293, 95] width 215 height 50
click at [317, 87] on div at bounding box center [293, 95] width 215 height 50
click at [339, 86] on div at bounding box center [293, 95] width 215 height 50
click at [358, 86] on div at bounding box center [293, 95] width 215 height 50
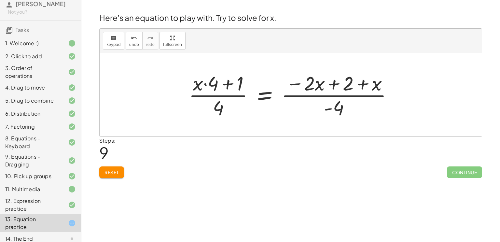
click at [270, 91] on div at bounding box center [293, 95] width 215 height 50
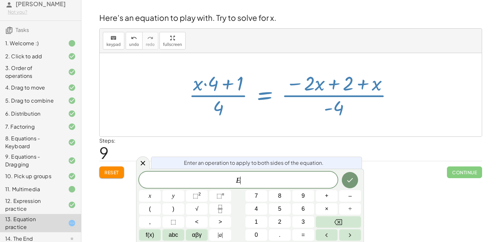
click at [264, 175] on div "E ​" at bounding box center [238, 180] width 199 height 16
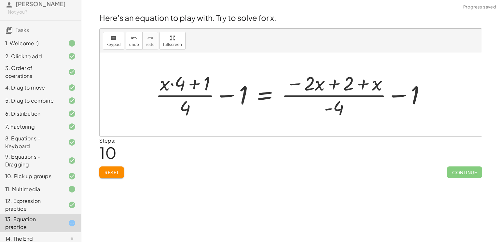
click at [224, 94] on div at bounding box center [293, 95] width 282 height 50
click at [198, 91] on div at bounding box center [293, 95] width 282 height 50
click at [283, 96] on div at bounding box center [293, 95] width 282 height 50
click at [312, 93] on div at bounding box center [293, 95] width 282 height 50
click at [310, 89] on div at bounding box center [293, 95] width 282 height 50
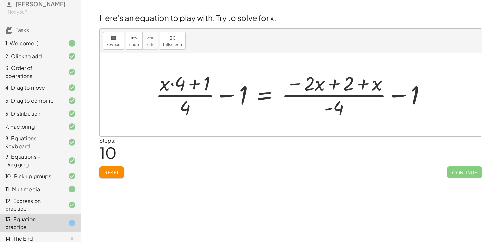
click at [311, 92] on div at bounding box center [293, 95] width 282 height 50
click at [313, 93] on div at bounding box center [293, 95] width 282 height 50
click at [318, 100] on div at bounding box center [293, 95] width 282 height 50
click at [120, 174] on button "Reset" at bounding box center [111, 172] width 25 height 12
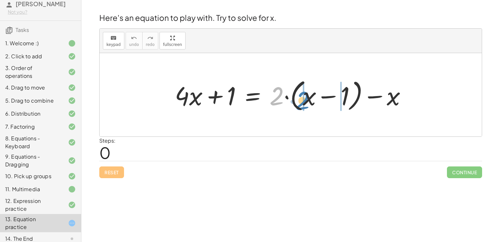
drag, startPoint x: 276, startPoint y: 98, endPoint x: 302, endPoint y: 101, distance: 26.5
click at [302, 101] on div at bounding box center [294, 94] width 244 height 37
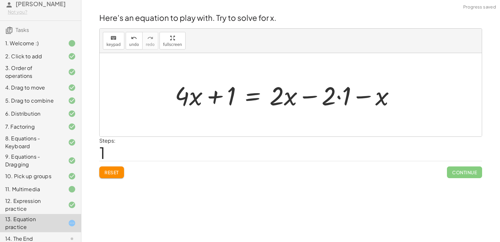
click at [340, 97] on div at bounding box center [288, 95] width 232 height 34
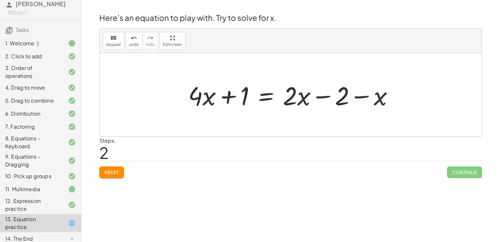
click at [325, 94] on div at bounding box center [293, 95] width 217 height 34
click at [360, 97] on div at bounding box center [293, 95] width 217 height 34
click at [327, 98] on div at bounding box center [293, 95] width 217 height 34
drag, startPoint x: 383, startPoint y: 99, endPoint x: 308, endPoint y: 98, distance: 74.6
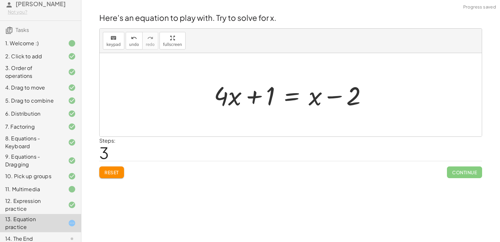
click at [337, 97] on div at bounding box center [293, 95] width 165 height 34
drag, startPoint x: 353, startPoint y: 101, endPoint x: 306, endPoint y: 99, distance: 47.3
click at [306, 99] on div at bounding box center [293, 95] width 165 height 34
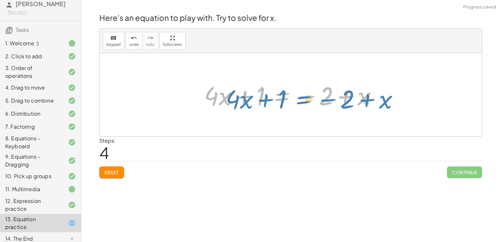
drag, startPoint x: 283, startPoint y: 97, endPoint x: 290, endPoint y: 102, distance: 8.9
click at [290, 102] on div at bounding box center [293, 95] width 185 height 34
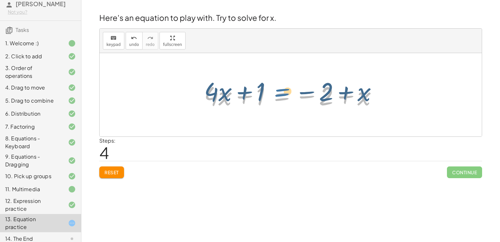
click at [283, 93] on div at bounding box center [293, 95] width 185 height 34
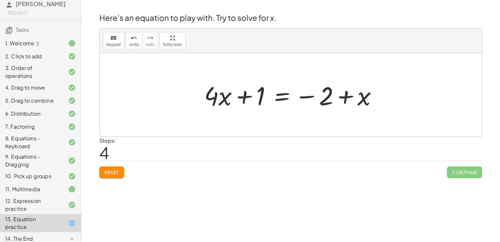
click at [346, 99] on div at bounding box center [293, 95] width 185 height 34
click at [308, 95] on div at bounding box center [293, 95] width 185 height 34
drag, startPoint x: 328, startPoint y: 94, endPoint x: 375, endPoint y: 94, distance: 46.9
click at [375, 94] on div at bounding box center [293, 95] width 185 height 34
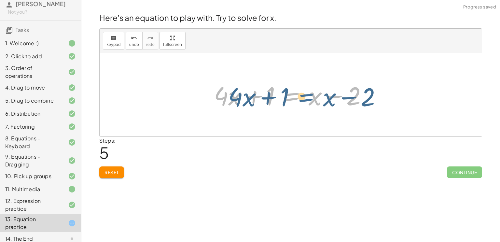
drag, startPoint x: 283, startPoint y: 98, endPoint x: 279, endPoint y: 97, distance: 3.8
click at [279, 97] on div at bounding box center [293, 95] width 165 height 34
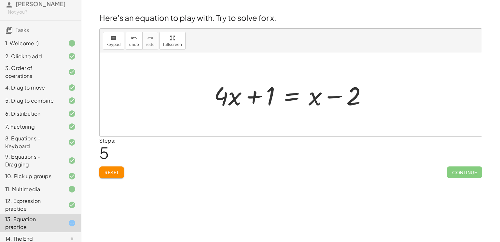
click at [329, 94] on div at bounding box center [293, 95] width 165 height 34
click at [327, 94] on div at bounding box center [293, 95] width 165 height 34
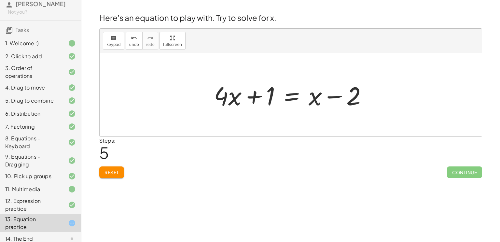
click at [327, 94] on div at bounding box center [293, 95] width 165 height 34
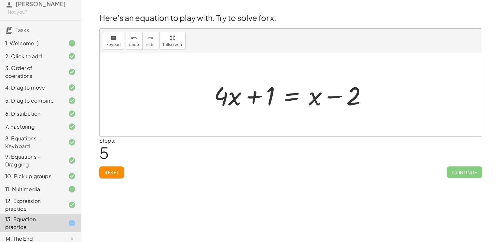
click at [327, 94] on div at bounding box center [293, 95] width 165 height 34
click at [115, 169] on span "Reset" at bounding box center [112, 172] width 14 height 6
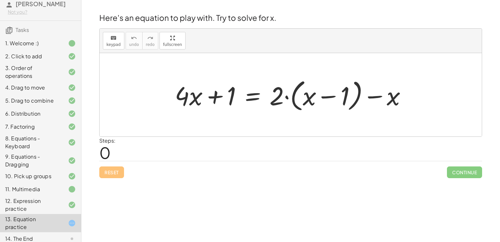
click at [330, 99] on div at bounding box center [294, 94] width 244 height 37
click at [285, 98] on div at bounding box center [294, 94] width 244 height 37
click at [279, 93] on div at bounding box center [294, 94] width 244 height 37
click at [387, 100] on div at bounding box center [294, 94] width 244 height 37
click at [396, 97] on div at bounding box center [294, 94] width 244 height 37
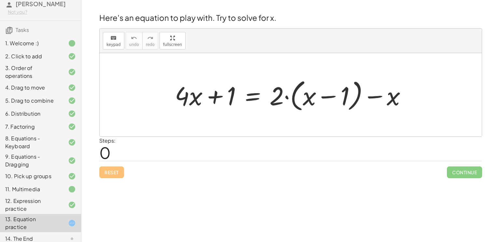
click at [372, 94] on div at bounding box center [294, 94] width 244 height 37
click at [328, 96] on div at bounding box center [294, 94] width 244 height 37
drag, startPoint x: 282, startPoint y: 95, endPoint x: 308, endPoint y: 93, distance: 26.1
click at [308, 93] on div at bounding box center [294, 94] width 244 height 37
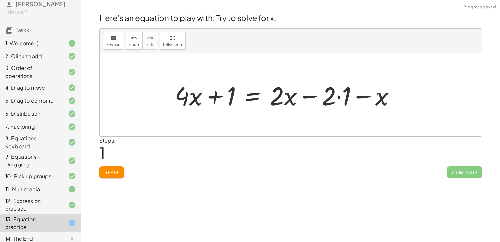
click at [345, 99] on div at bounding box center [288, 95] width 232 height 34
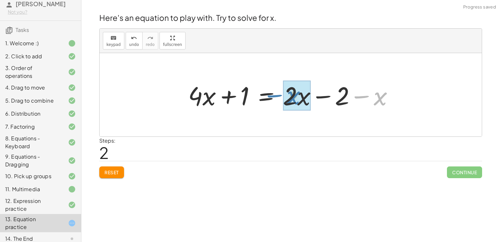
drag, startPoint x: 380, startPoint y: 101, endPoint x: 295, endPoint y: 100, distance: 84.7
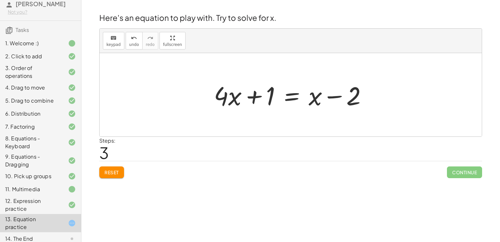
click at [334, 97] on div at bounding box center [293, 95] width 165 height 34
drag, startPoint x: 314, startPoint y: 98, endPoint x: 274, endPoint y: 95, distance: 39.5
click at [274, 95] on div at bounding box center [293, 95] width 165 height 34
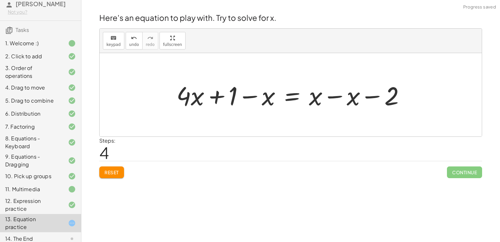
click at [338, 97] on div at bounding box center [293, 95] width 240 height 34
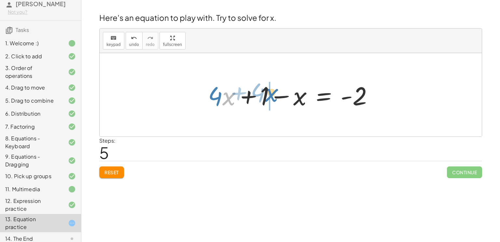
drag, startPoint x: 225, startPoint y: 94, endPoint x: 267, endPoint y: 91, distance: 42.8
click at [267, 91] on div at bounding box center [293, 95] width 177 height 34
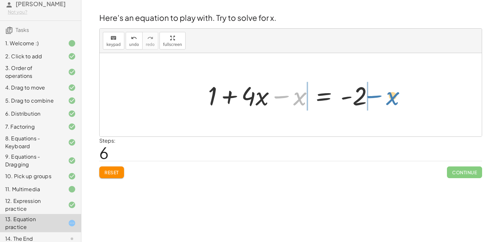
drag, startPoint x: 293, startPoint y: 99, endPoint x: 381, endPoint y: 99, distance: 88.9
click at [381, 99] on div at bounding box center [293, 95] width 177 height 34
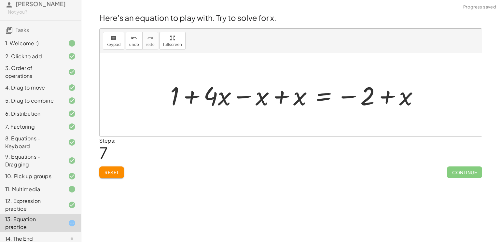
click at [282, 97] on div at bounding box center [297, 95] width 260 height 34
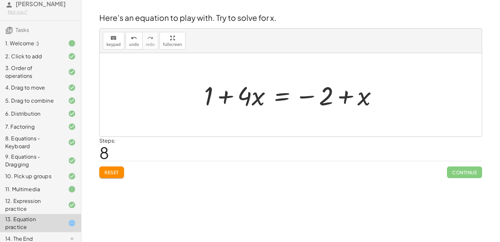
click at [225, 98] on div at bounding box center [293, 95] width 185 height 34
drag, startPoint x: 205, startPoint y: 95, endPoint x: 293, endPoint y: 82, distance: 89.2
click at [293, 82] on div at bounding box center [293, 95] width 185 height 34
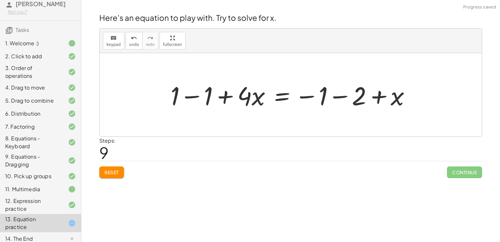
click at [194, 99] on div at bounding box center [292, 95] width 251 height 34
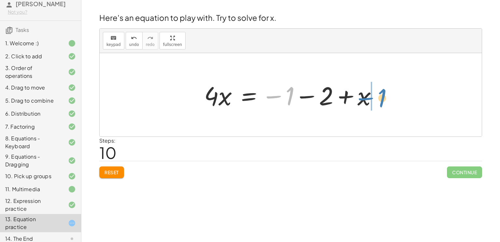
drag, startPoint x: 283, startPoint y: 98, endPoint x: 377, endPoint y: 98, distance: 93.8
click at [377, 98] on div at bounding box center [293, 95] width 185 height 34
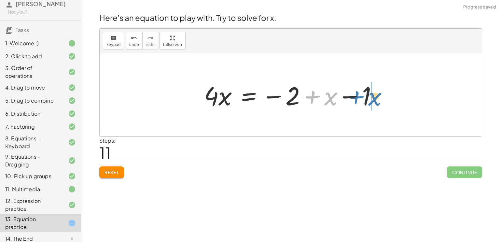
drag, startPoint x: 327, startPoint y: 97, endPoint x: 371, endPoint y: 97, distance: 44.0
click at [345, 96] on div at bounding box center [293, 95] width 185 height 34
drag, startPoint x: 330, startPoint y: 91, endPoint x: 387, endPoint y: 91, distance: 57.7
click at [387, 91] on div "+ · 4 · x + 1 = + · 2 · ( + x − 1 ) − x + · 4 · x + 1 = + · 2 · x − · 2 · 1 − x…" at bounding box center [291, 94] width 382 height 83
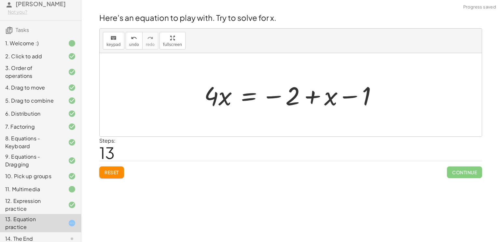
click at [329, 98] on div at bounding box center [293, 95] width 185 height 34
click at [314, 95] on div at bounding box center [293, 95] width 185 height 34
drag, startPoint x: 338, startPoint y: 104, endPoint x: 330, endPoint y: 103, distance: 8.2
click at [330, 103] on div at bounding box center [293, 95] width 185 height 34
drag, startPoint x: 324, startPoint y: 97, endPoint x: 376, endPoint y: 104, distance: 52.2
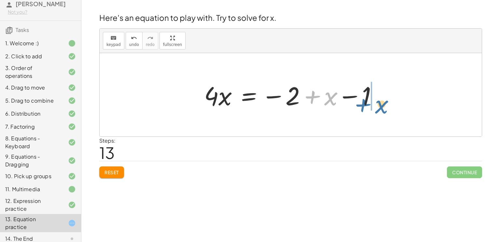
click at [376, 104] on div at bounding box center [293, 95] width 185 height 34
click at [345, 97] on div at bounding box center [293, 95] width 185 height 34
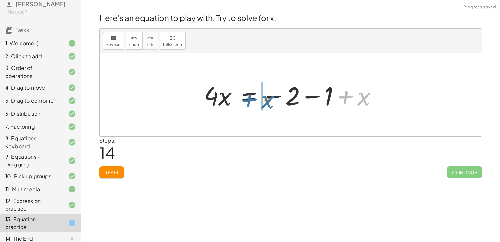
drag, startPoint x: 355, startPoint y: 97, endPoint x: 256, endPoint y: 100, distance: 99.4
click at [256, 100] on div at bounding box center [293, 95] width 185 height 34
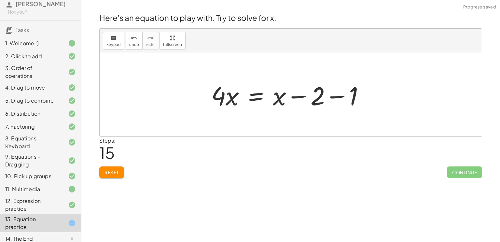
click at [268, 100] on div at bounding box center [290, 95] width 165 height 34
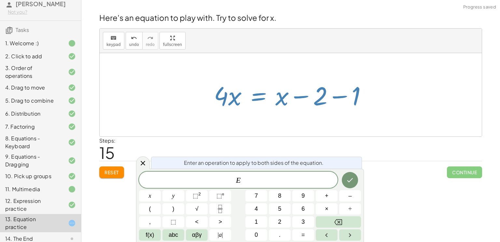
click at [279, 101] on div at bounding box center [293, 95] width 165 height 34
click at [298, 144] on div "Steps: 15" at bounding box center [290, 149] width 383 height 24
click at [347, 183] on icon "Done" at bounding box center [350, 180] width 8 height 8
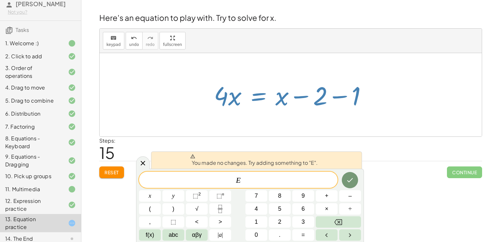
click at [383, 184] on div "Welcome to Graspable Math! Graspable Math turns math symbols into objects you c…" at bounding box center [290, 121] width 419 height 242
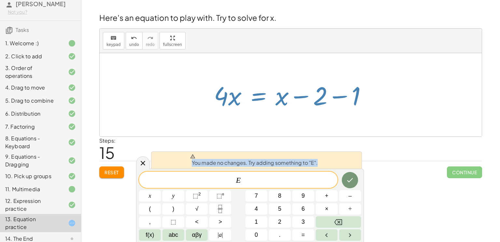
click at [383, 184] on div "Welcome to Graspable Math! Graspable Math turns math symbols into objects you c…" at bounding box center [290, 121] width 419 height 242
drag, startPoint x: 288, startPoint y: 94, endPoint x: 324, endPoint y: 98, distance: 36.7
click at [324, 98] on div at bounding box center [293, 95] width 165 height 34
click at [301, 180] on span "E" at bounding box center [238, 180] width 199 height 9
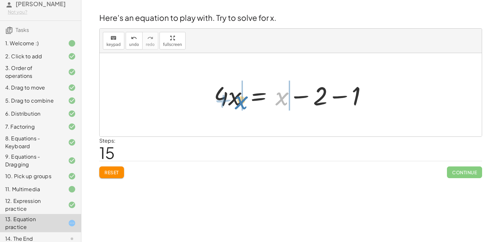
drag, startPoint x: 280, startPoint y: 97, endPoint x: 239, endPoint y: 99, distance: 41.1
click at [239, 99] on div at bounding box center [293, 95] width 165 height 34
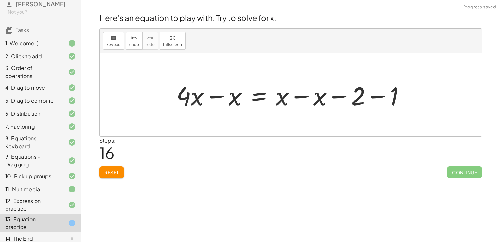
click at [216, 97] on div at bounding box center [293, 95] width 240 height 34
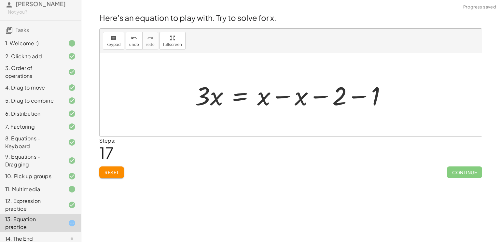
click at [280, 96] on div at bounding box center [293, 95] width 203 height 34
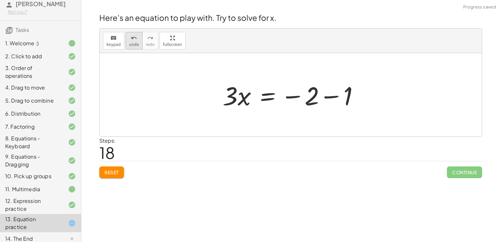
click at [131, 36] on icon "undo" at bounding box center [134, 38] width 6 height 8
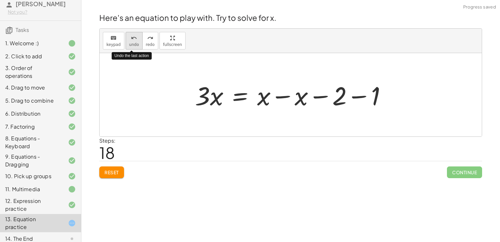
click at [131, 36] on icon "undo" at bounding box center [134, 38] width 6 height 8
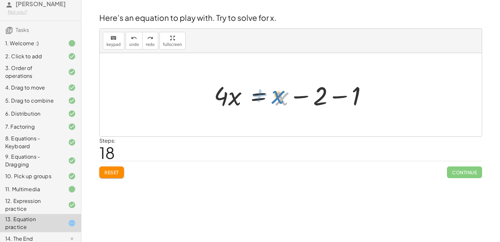
click at [284, 95] on div at bounding box center [293, 95] width 165 height 34
click at [149, 42] on span "redo" at bounding box center [150, 44] width 9 height 5
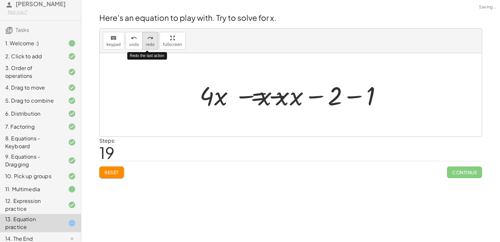
click at [149, 42] on span "redo" at bounding box center [150, 44] width 9 height 5
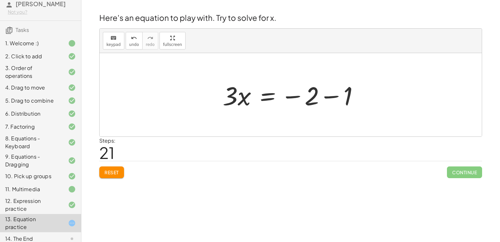
click at [327, 95] on div at bounding box center [294, 95] width 148 height 34
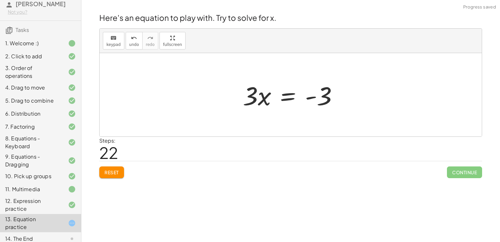
click at [285, 98] on div at bounding box center [293, 95] width 107 height 34
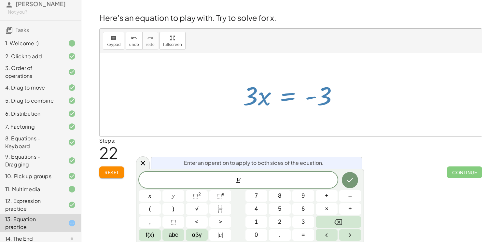
click at [285, 98] on div at bounding box center [293, 95] width 107 height 34
click at [290, 128] on div at bounding box center [291, 94] width 382 height 83
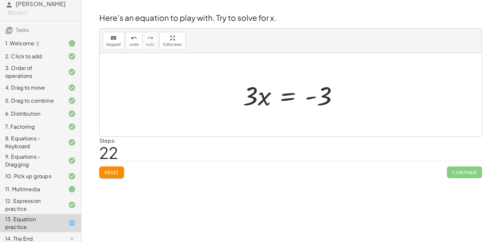
click at [265, 101] on div at bounding box center [293, 95] width 107 height 34
click at [312, 98] on div at bounding box center [293, 95] width 107 height 34
click at [330, 98] on div at bounding box center [293, 95] width 107 height 34
drag, startPoint x: 320, startPoint y: 97, endPoint x: 268, endPoint y: 97, distance: 52.1
click at [268, 97] on div at bounding box center [293, 95] width 107 height 34
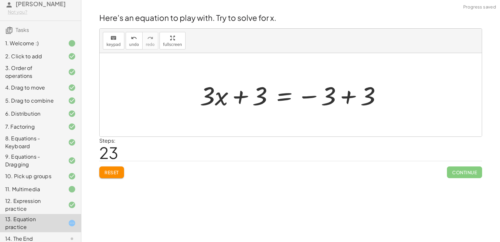
click at [239, 98] on div at bounding box center [293, 95] width 193 height 34
click at [348, 95] on div at bounding box center [293, 95] width 193 height 34
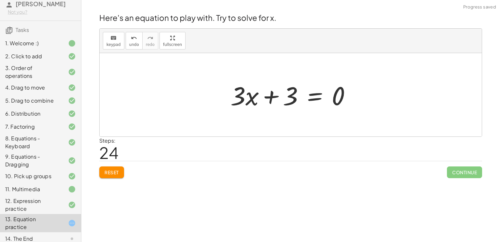
click at [275, 96] on div at bounding box center [293, 95] width 132 height 34
click at [254, 100] on div at bounding box center [293, 95] width 132 height 34
drag, startPoint x: 286, startPoint y: 100, endPoint x: 233, endPoint y: 99, distance: 53.1
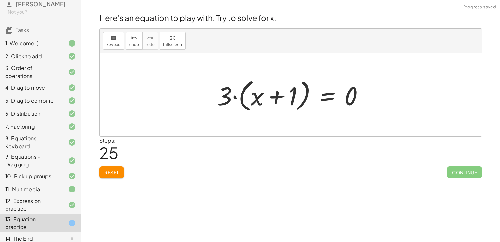
click at [277, 98] on div at bounding box center [293, 94] width 158 height 37
click at [253, 101] on div at bounding box center [293, 94] width 158 height 37
click at [231, 96] on div at bounding box center [293, 94] width 158 height 37
click at [238, 96] on div at bounding box center [293, 94] width 158 height 37
click at [133, 40] on icon "undo" at bounding box center [134, 38] width 6 height 8
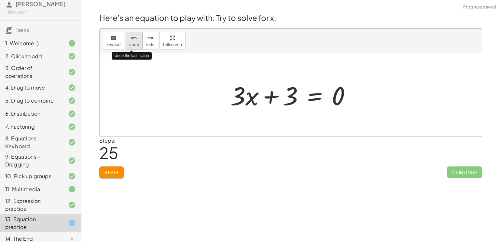
click at [133, 40] on icon "undo" at bounding box center [134, 38] width 6 height 8
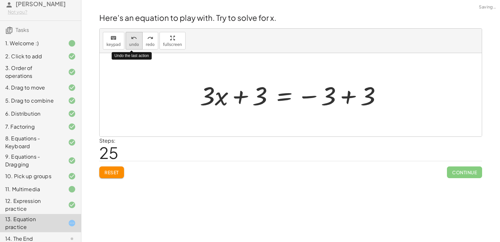
click at [133, 40] on icon "undo" at bounding box center [134, 38] width 6 height 8
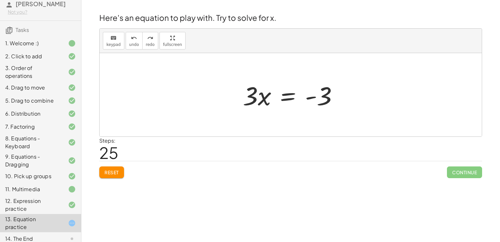
click at [287, 96] on div at bounding box center [293, 95] width 107 height 34
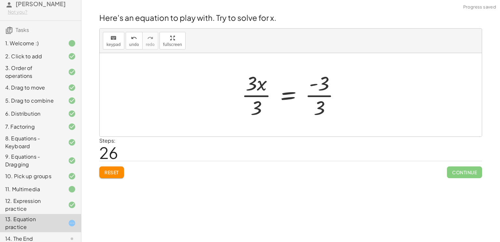
click at [256, 96] on div at bounding box center [293, 95] width 110 height 50
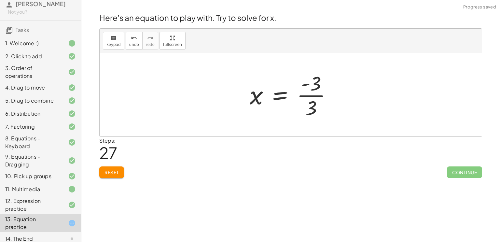
click at [312, 97] on div at bounding box center [294, 95] width 94 height 50
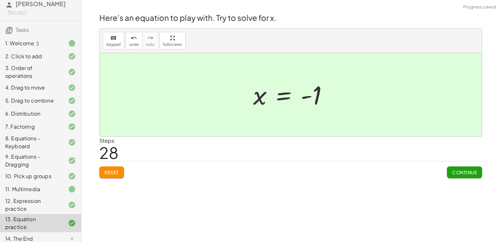
click at [459, 171] on span "Continue" at bounding box center [464, 172] width 25 height 6
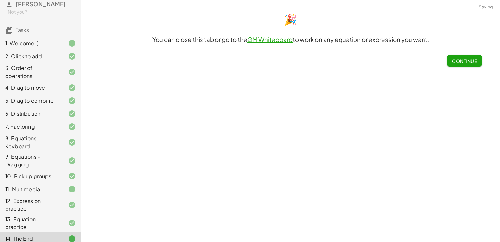
click at [461, 63] on span "Continue" at bounding box center [464, 61] width 25 height 6
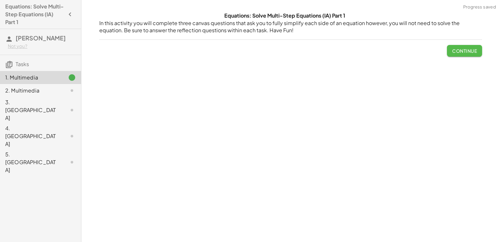
click at [469, 56] on button "Continue" at bounding box center [464, 51] width 35 height 12
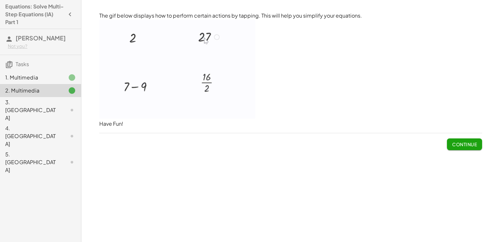
click at [456, 142] on span "Continue" at bounding box center [464, 144] width 25 height 6
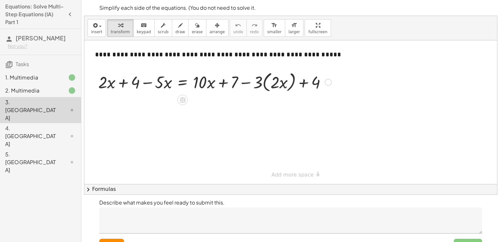
click at [147, 82] on div at bounding box center [215, 81] width 240 height 25
click at [118, 85] on div at bounding box center [215, 81] width 240 height 25
click at [246, 82] on div at bounding box center [215, 81] width 240 height 25
click at [224, 81] on div at bounding box center [215, 81] width 240 height 25
click at [281, 83] on div at bounding box center [215, 81] width 240 height 25
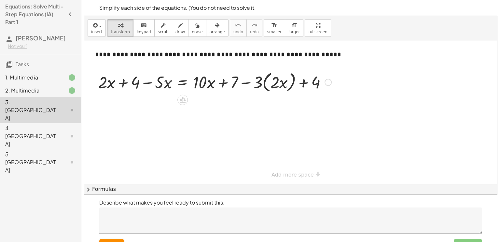
click at [303, 80] on div at bounding box center [215, 81] width 240 height 25
click at [327, 82] on div at bounding box center [328, 82] width 7 height 7
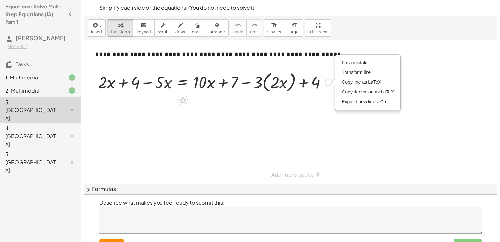
click at [327, 82] on div "Fix a mistake Transform line Copy line as LaTeX Copy derivation as LaTeX Expand…" at bounding box center [328, 82] width 7 height 7
click at [316, 99] on div at bounding box center [290, 112] width 413 height 144
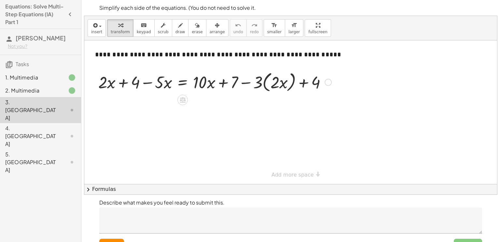
click at [279, 80] on div at bounding box center [215, 81] width 240 height 25
drag, startPoint x: 258, startPoint y: 78, endPoint x: 255, endPoint y: 79, distance: 3.5
click at [255, 79] on div at bounding box center [215, 81] width 240 height 25
drag, startPoint x: 255, startPoint y: 81, endPoint x: 265, endPoint y: 82, distance: 9.1
click at [265, 82] on div at bounding box center [215, 81] width 240 height 25
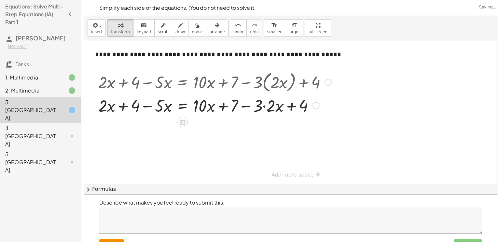
click at [264, 107] on div at bounding box center [215, 105] width 240 height 22
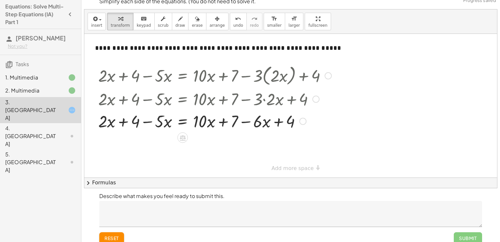
scroll to position [13, 0]
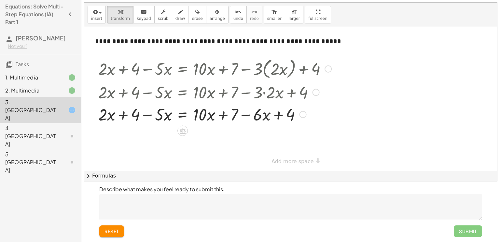
click at [278, 116] on div at bounding box center [215, 114] width 240 height 22
click at [245, 114] on div at bounding box center [215, 114] width 240 height 22
click at [225, 118] on div at bounding box center [215, 114] width 240 height 22
drag, startPoint x: 200, startPoint y: 114, endPoint x: 206, endPoint y: 114, distance: 5.2
click at [206, 114] on div at bounding box center [215, 114] width 240 height 22
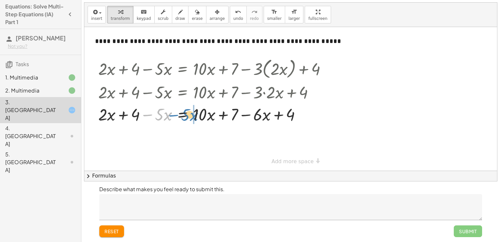
drag, startPoint x: 144, startPoint y: 115, endPoint x: 170, endPoint y: 115, distance: 26.7
click at [170, 115] on div at bounding box center [215, 114] width 240 height 22
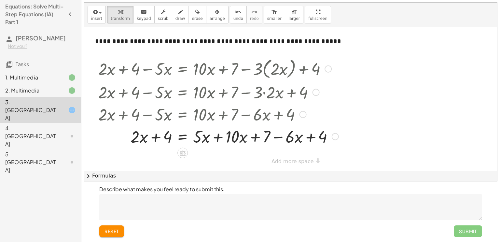
click at [218, 136] on div at bounding box center [218, 136] width 247 height 22
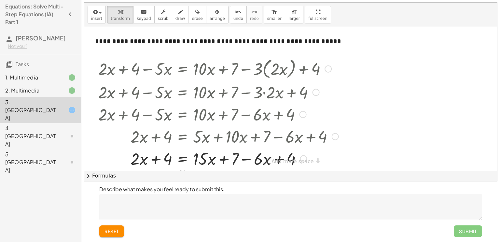
click at [224, 158] on div at bounding box center [218, 158] width 247 height 22
click at [155, 157] on div at bounding box center [218, 158] width 247 height 22
drag, startPoint x: 165, startPoint y: 160, endPoint x: 133, endPoint y: 159, distance: 32.6
click at [159, 161] on div at bounding box center [218, 158] width 247 height 22
drag, startPoint x: 119, startPoint y: 159, endPoint x: 148, endPoint y: 159, distance: 29.6
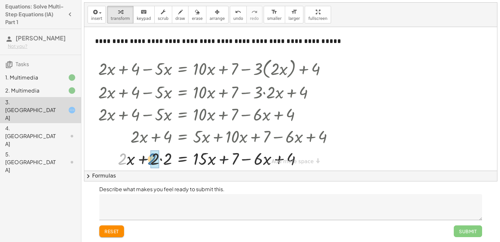
click at [148, 159] on div at bounding box center [218, 158] width 247 height 22
click at [140, 159] on div at bounding box center [218, 158] width 247 height 25
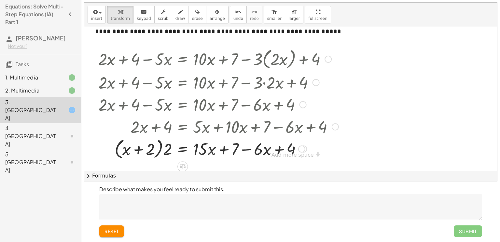
scroll to position [10, 0]
click at [203, 146] on div at bounding box center [218, 148] width 247 height 25
click at [223, 150] on div at bounding box center [218, 148] width 247 height 25
click at [247, 148] on div at bounding box center [218, 148] width 247 height 25
click at [279, 149] on div at bounding box center [218, 148] width 247 height 25
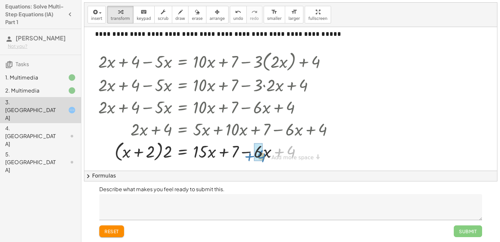
drag, startPoint x: 292, startPoint y: 147, endPoint x: 263, endPoint y: 150, distance: 29.5
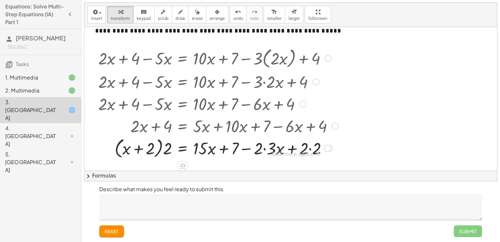
click at [268, 149] on div at bounding box center [218, 148] width 247 height 25
click at [294, 147] on div at bounding box center [218, 148] width 247 height 25
click at [289, 152] on div "**********" at bounding box center [290, 90] width 413 height 147
click at [290, 149] on div at bounding box center [218, 148] width 247 height 25
click at [300, 149] on div at bounding box center [218, 148] width 247 height 25
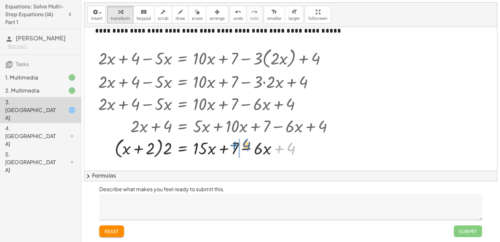
drag, startPoint x: 286, startPoint y: 149, endPoint x: 241, endPoint y: 145, distance: 45.1
click at [241, 145] on div at bounding box center [218, 148] width 247 height 25
click at [241, 148] on div at bounding box center [218, 148] width 247 height 25
click at [225, 148] on div at bounding box center [218, 148] width 247 height 25
drag, startPoint x: 258, startPoint y: 146, endPoint x: 200, endPoint y: 143, distance: 58.7
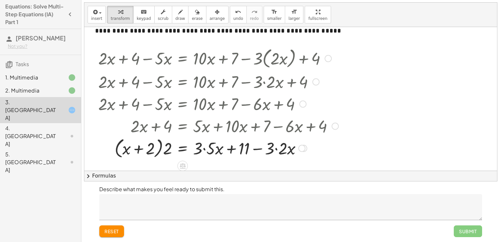
click at [275, 149] on div at bounding box center [218, 148] width 247 height 25
click at [203, 151] on div at bounding box center [218, 148] width 247 height 25
click at [223, 149] on div at bounding box center [218, 148] width 247 height 25
click at [145, 148] on div at bounding box center [218, 148] width 247 height 25
drag, startPoint x: 168, startPoint y: 151, endPoint x: 149, endPoint y: 152, distance: 18.6
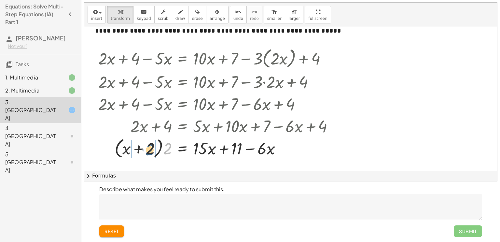
click at [149, 152] on div at bounding box center [218, 148] width 247 height 25
click at [156, 148] on div at bounding box center [218, 148] width 247 height 22
click at [125, 149] on div at bounding box center [218, 148] width 247 height 22
drag, startPoint x: 132, startPoint y: 149, endPoint x: 119, endPoint y: 148, distance: 12.7
click at [119, 148] on div at bounding box center [218, 148] width 247 height 22
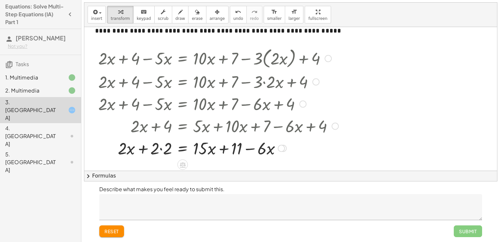
drag, startPoint x: 162, startPoint y: 148, endPoint x: 157, endPoint y: 146, distance: 5.5
click at [157, 146] on div at bounding box center [218, 148] width 247 height 22
click at [162, 148] on div at bounding box center [218, 148] width 247 height 22
click at [154, 150] on div at bounding box center [218, 148] width 247 height 22
click at [208, 151] on div at bounding box center [218, 148] width 247 height 22
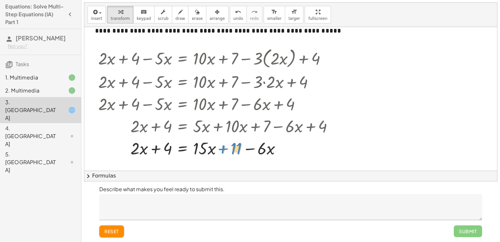
click at [240, 153] on div at bounding box center [218, 148] width 247 height 22
click at [265, 150] on div at bounding box center [218, 148] width 247 height 22
click at [239, 147] on div at bounding box center [218, 148] width 247 height 22
drag, startPoint x: 223, startPoint y: 147, endPoint x: 253, endPoint y: 151, distance: 30.2
click at [253, 151] on div at bounding box center [218, 148] width 247 height 22
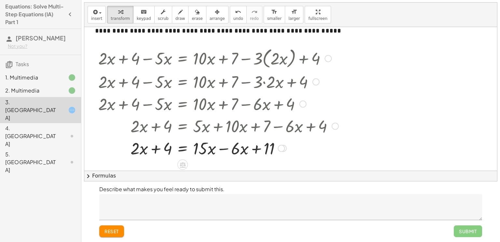
click at [257, 149] on div at bounding box center [218, 148] width 247 height 22
click at [225, 150] on div at bounding box center [218, 148] width 247 height 22
click at [218, 149] on div at bounding box center [218, 148] width 247 height 22
drag, startPoint x: 203, startPoint y: 147, endPoint x: 198, endPoint y: 148, distance: 5.3
click at [198, 148] on div at bounding box center [218, 148] width 247 height 22
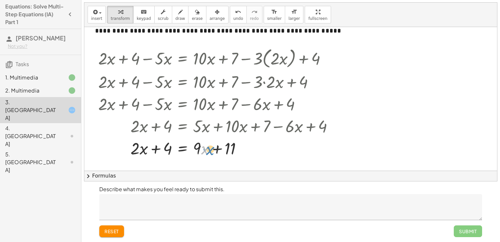
drag, startPoint x: 205, startPoint y: 153, endPoint x: 211, endPoint y: 153, distance: 6.2
click at [211, 153] on div at bounding box center [218, 148] width 247 height 22
drag, startPoint x: 200, startPoint y: 148, endPoint x: 204, endPoint y: 146, distance: 4.4
click at [204, 146] on div at bounding box center [218, 148] width 247 height 22
